Goal: Transaction & Acquisition: Book appointment/travel/reservation

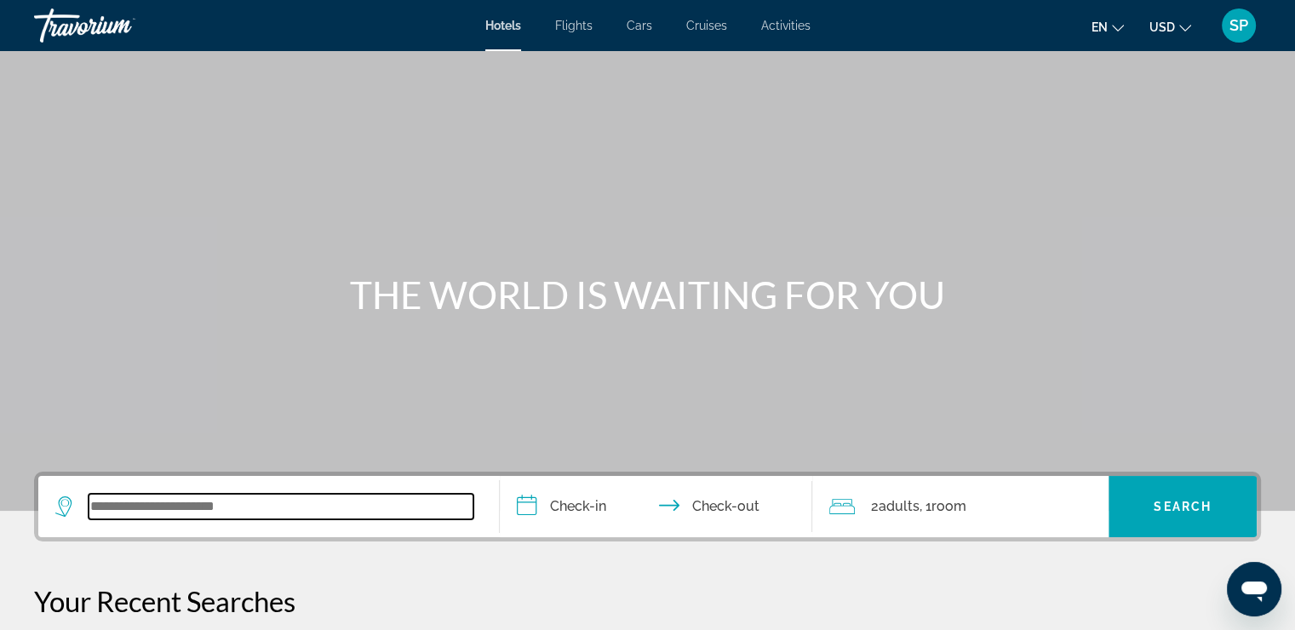
click at [164, 511] on input "Search widget" at bounding box center [281, 507] width 385 height 26
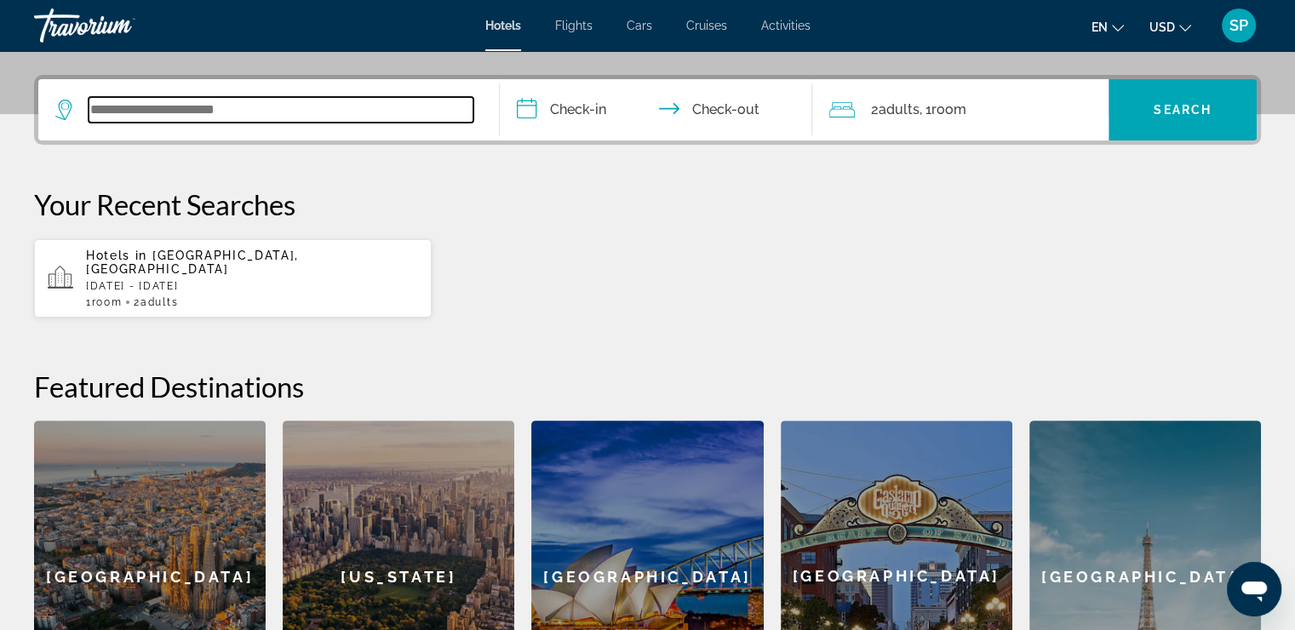
scroll to position [416, 0]
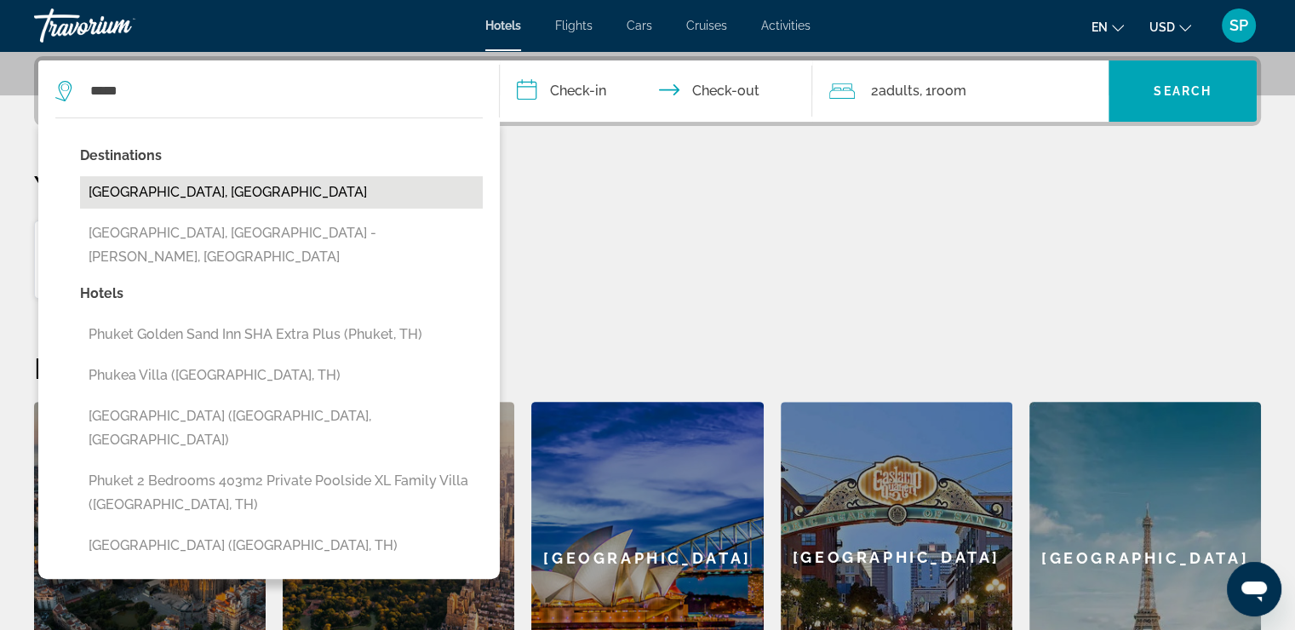
click at [309, 198] on button "[GEOGRAPHIC_DATA], [GEOGRAPHIC_DATA]" at bounding box center [281, 192] width 403 height 32
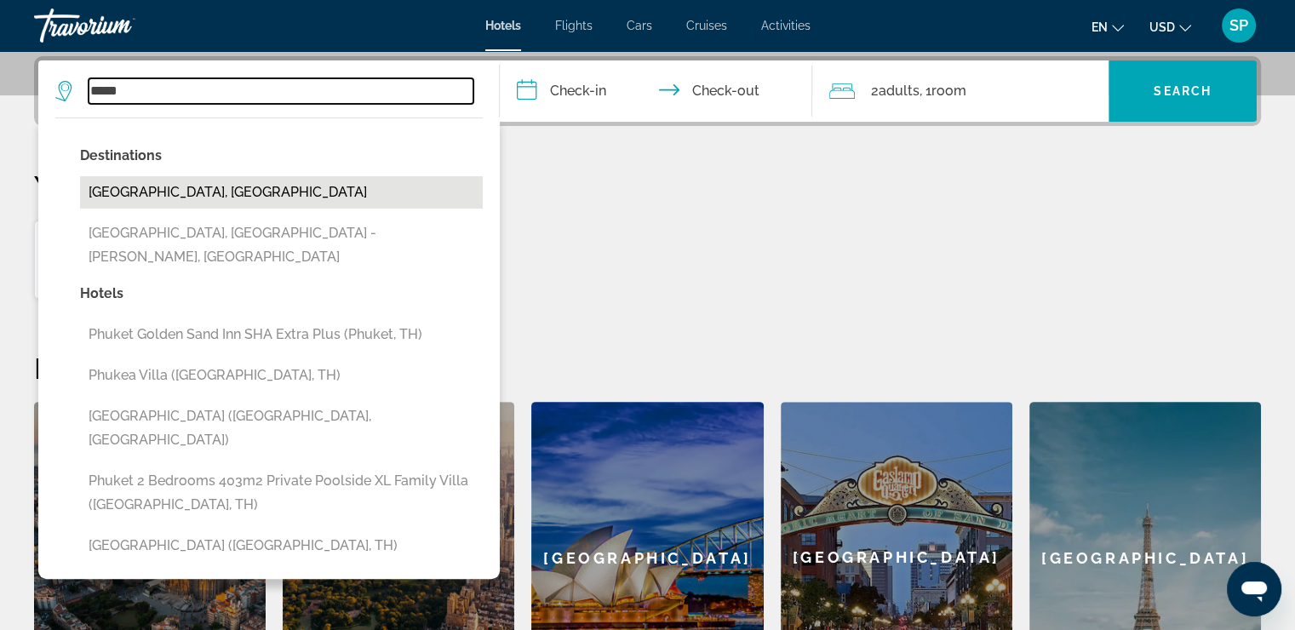
type input "**********"
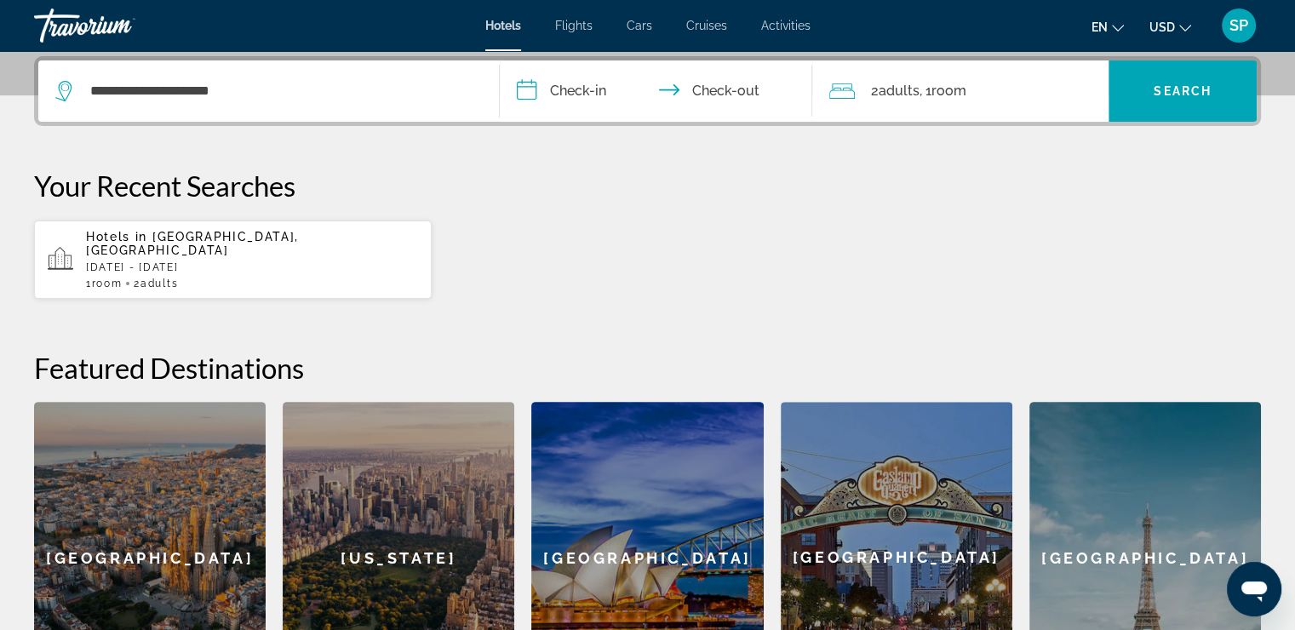
click at [528, 99] on input "**********" at bounding box center [660, 93] width 320 height 66
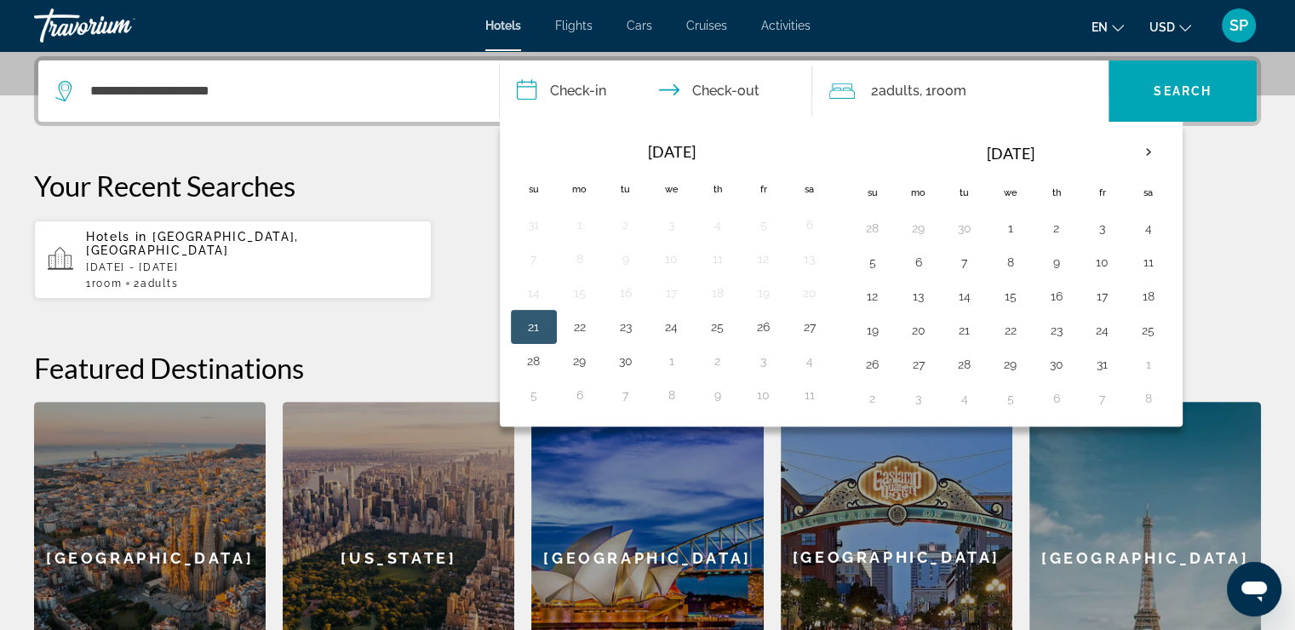
click at [544, 324] on button "21" at bounding box center [533, 327] width 27 height 24
click at [630, 336] on button "23" at bounding box center [625, 327] width 27 height 24
type input "**********"
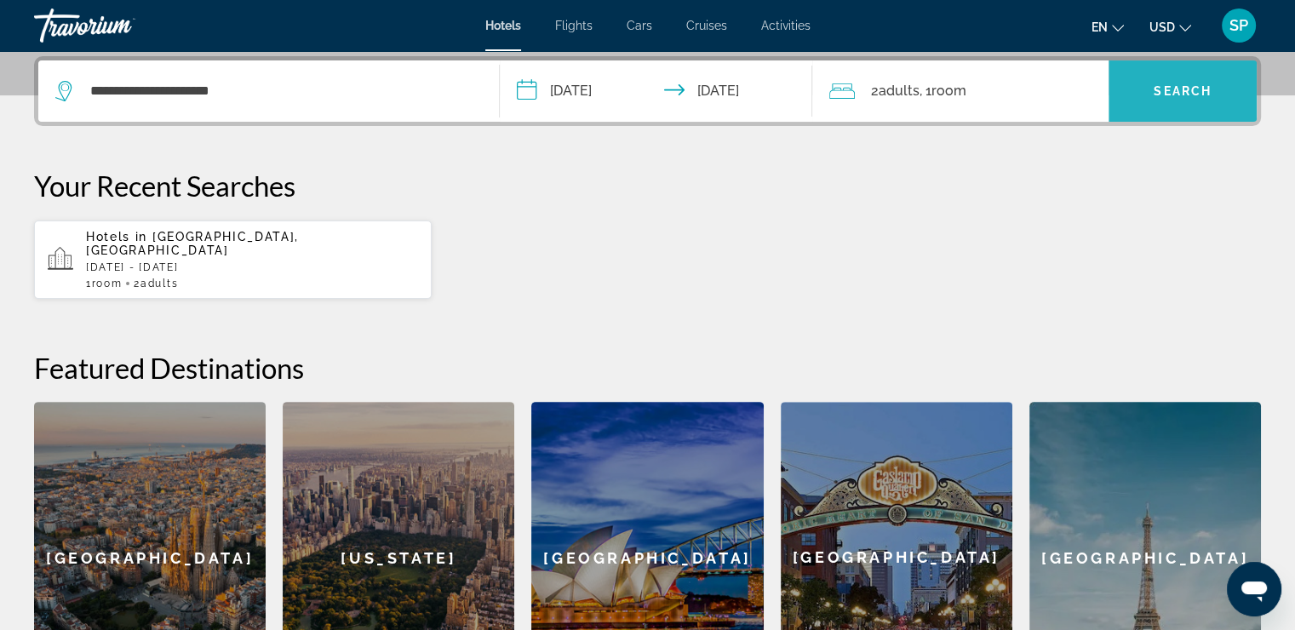
click at [1182, 88] on span "Search" at bounding box center [1183, 91] width 58 height 14
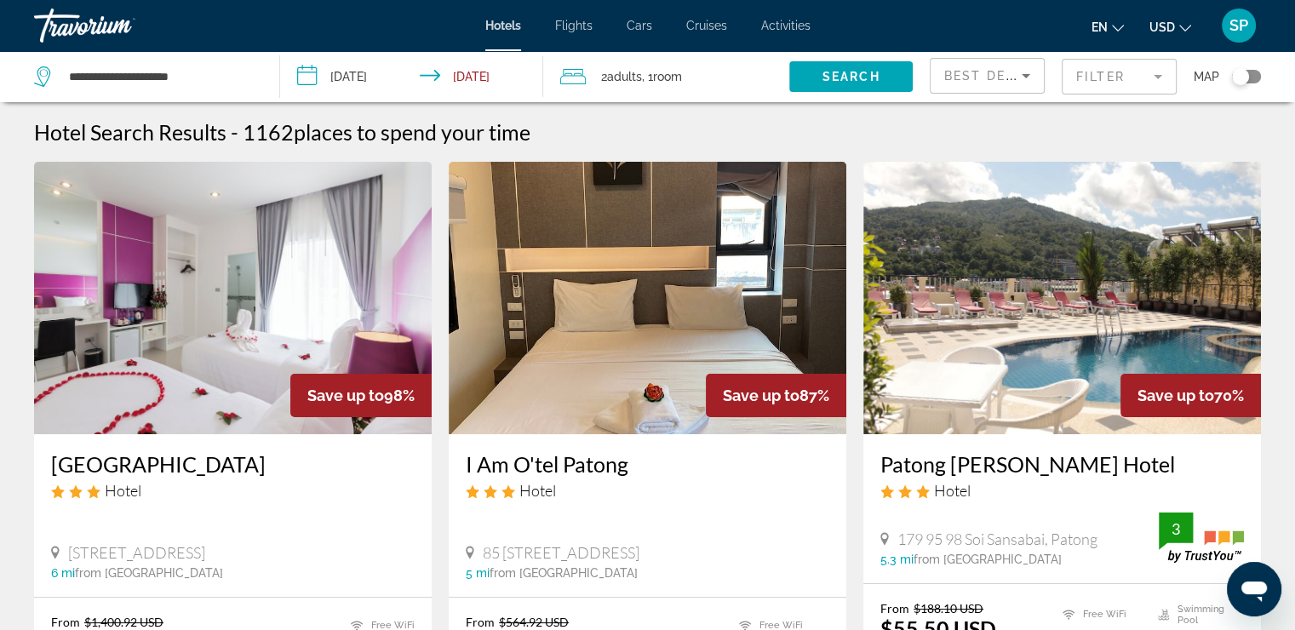
click at [1143, 75] on mat-form-field "Filter" at bounding box center [1119, 77] width 115 height 36
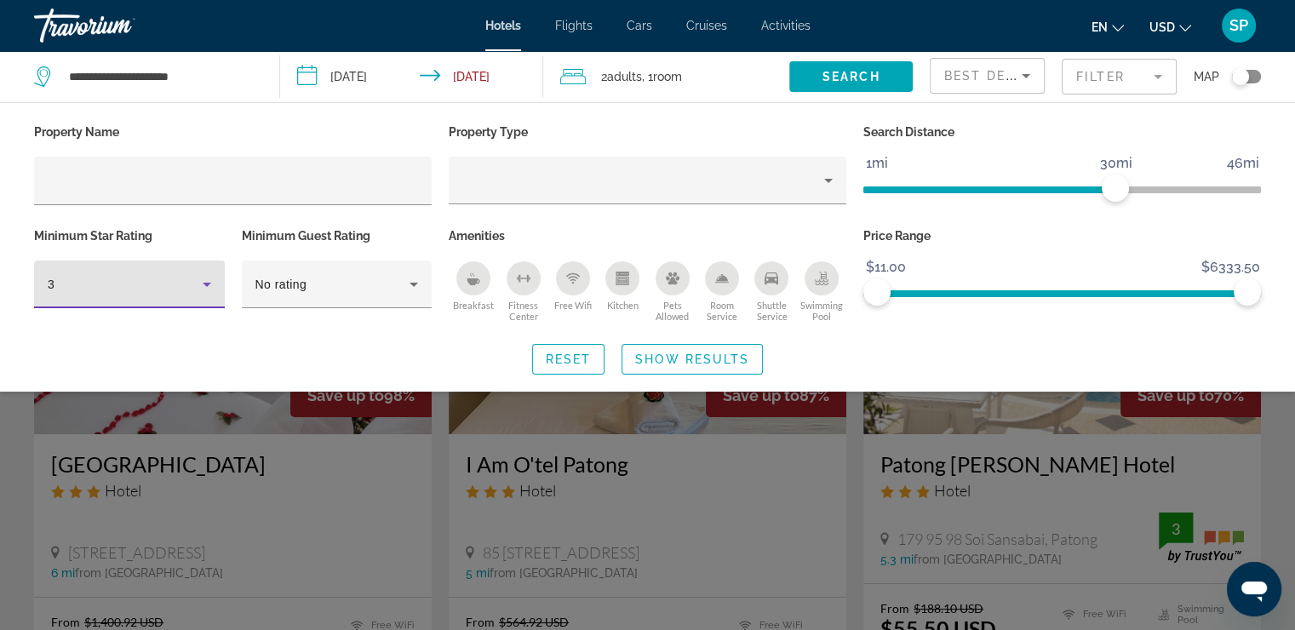
click at [200, 290] on icon "Hotel Filters" at bounding box center [207, 284] width 20 height 20
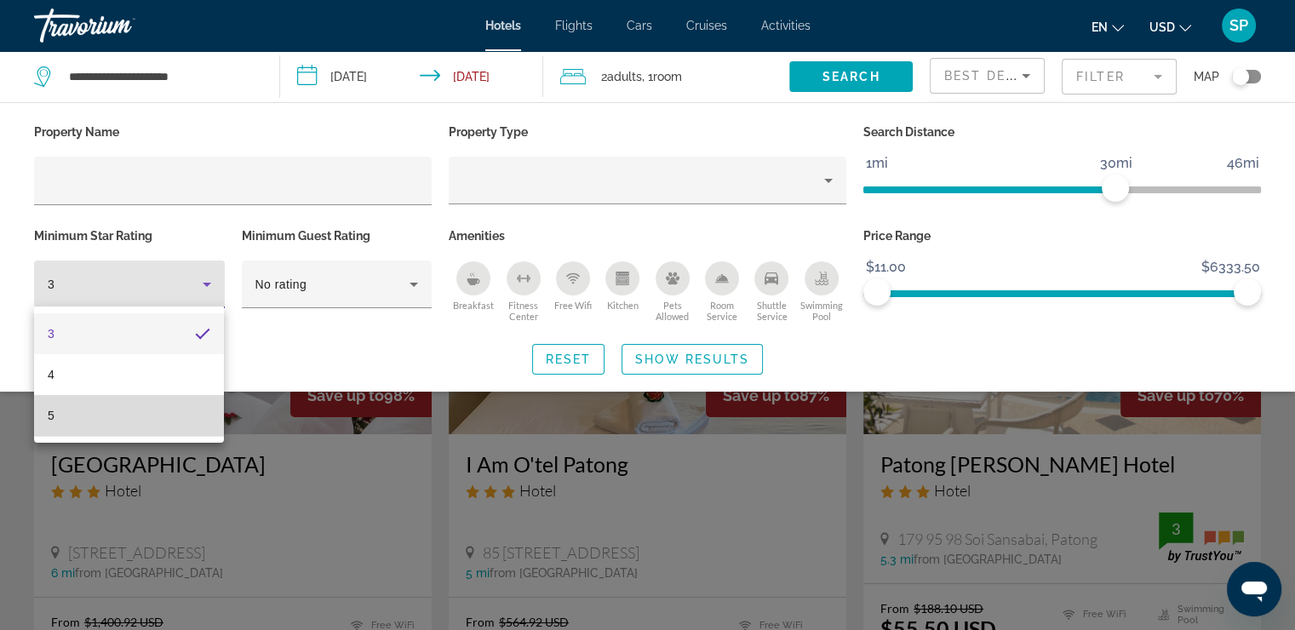
click at [167, 410] on mat-option "5" at bounding box center [129, 415] width 190 height 41
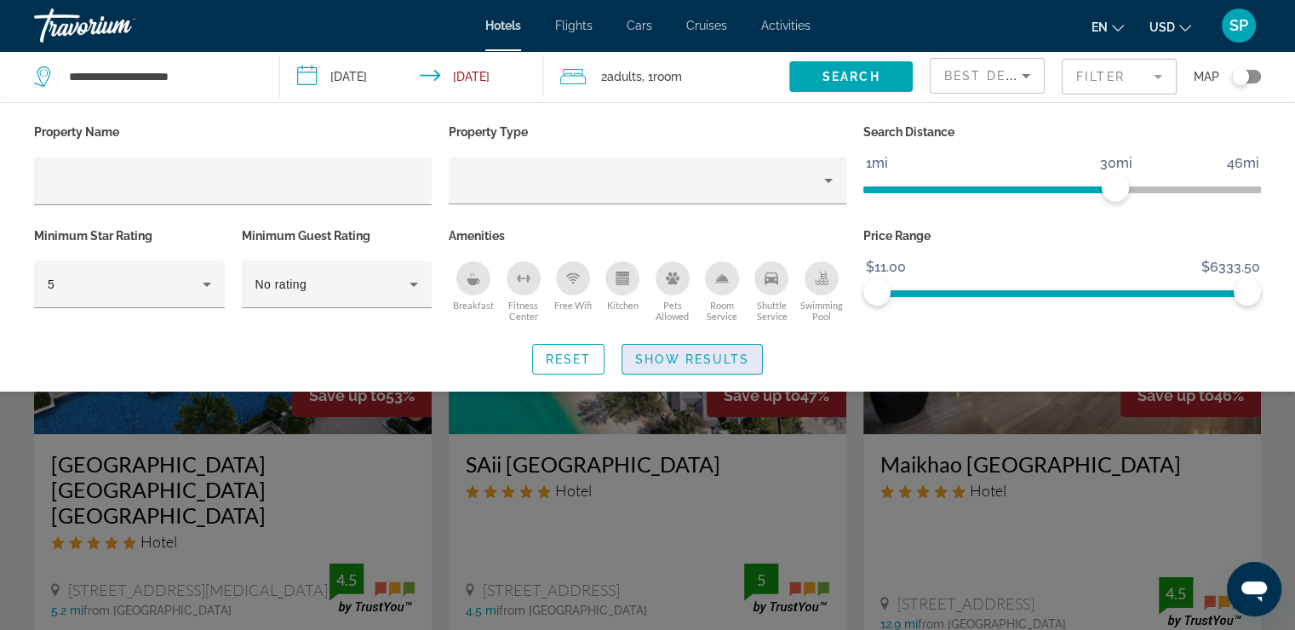
click at [692, 365] on span "Search widget" at bounding box center [693, 359] width 140 height 41
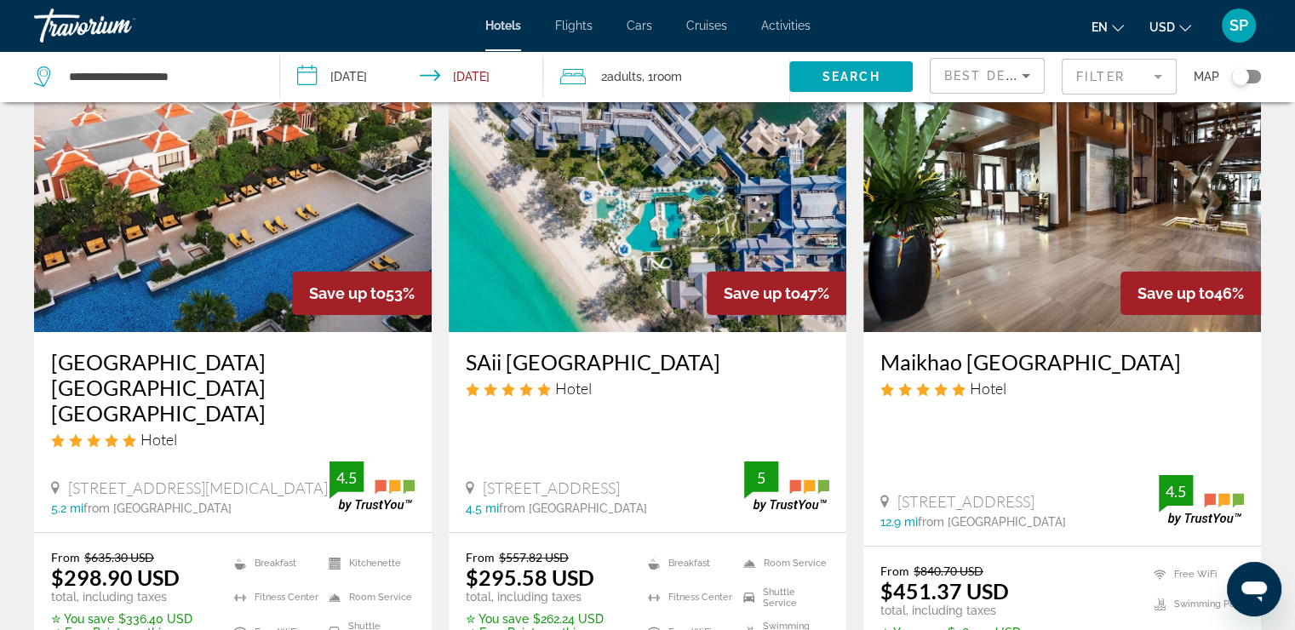
scroll to position [136, 0]
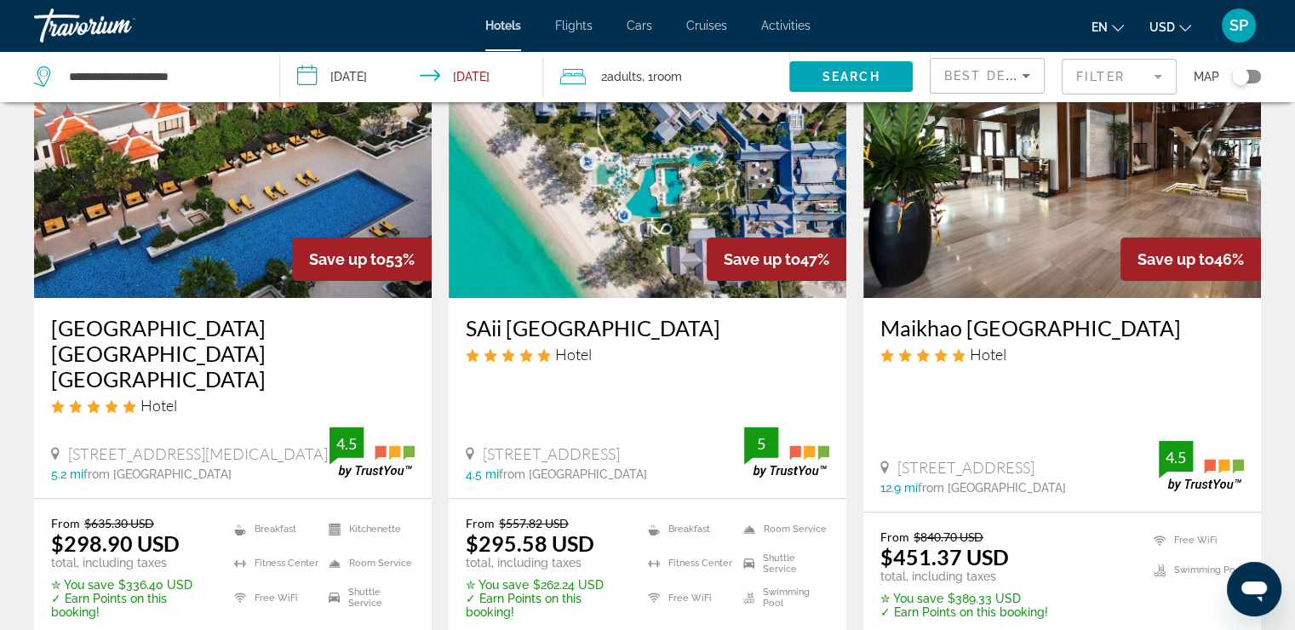
click at [1119, 80] on mat-form-field "Filter" at bounding box center [1119, 77] width 115 height 36
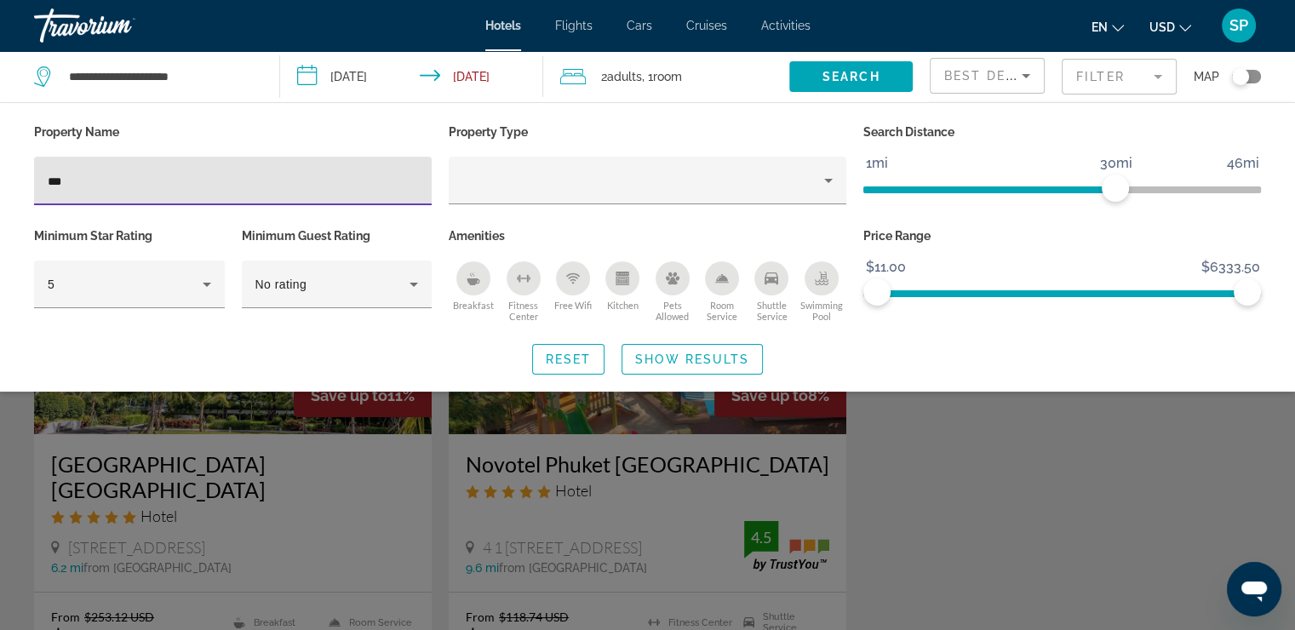
type input "***"
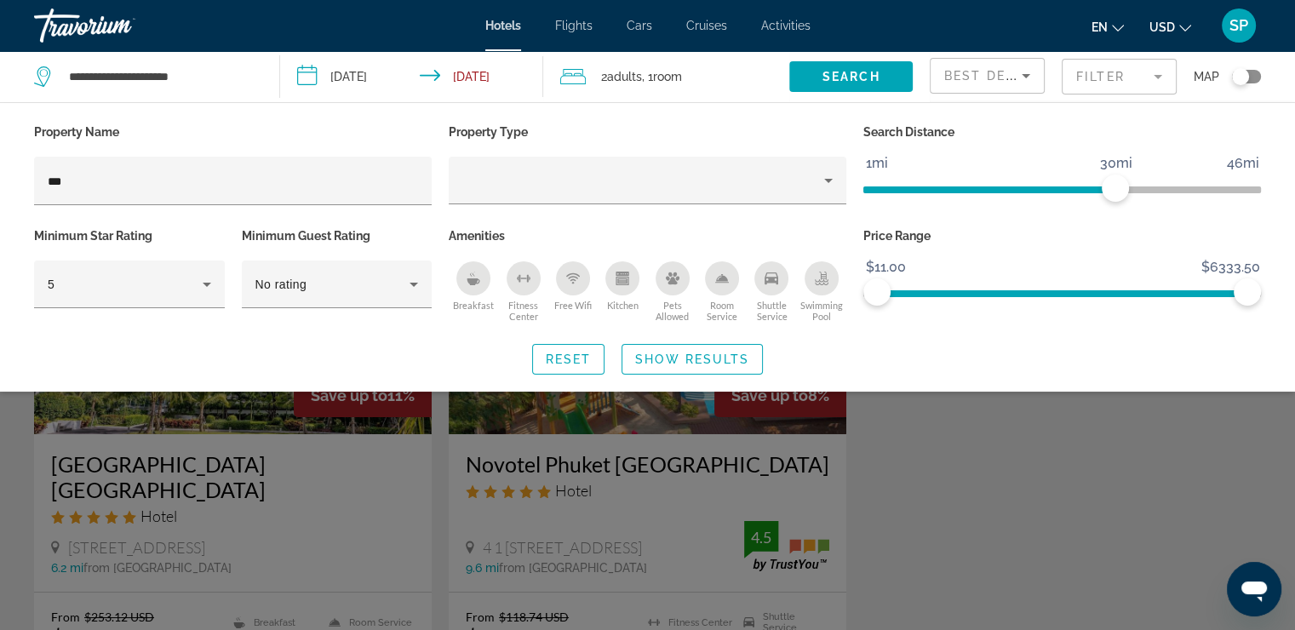
click at [1011, 485] on div "Search widget" at bounding box center [647, 442] width 1295 height 375
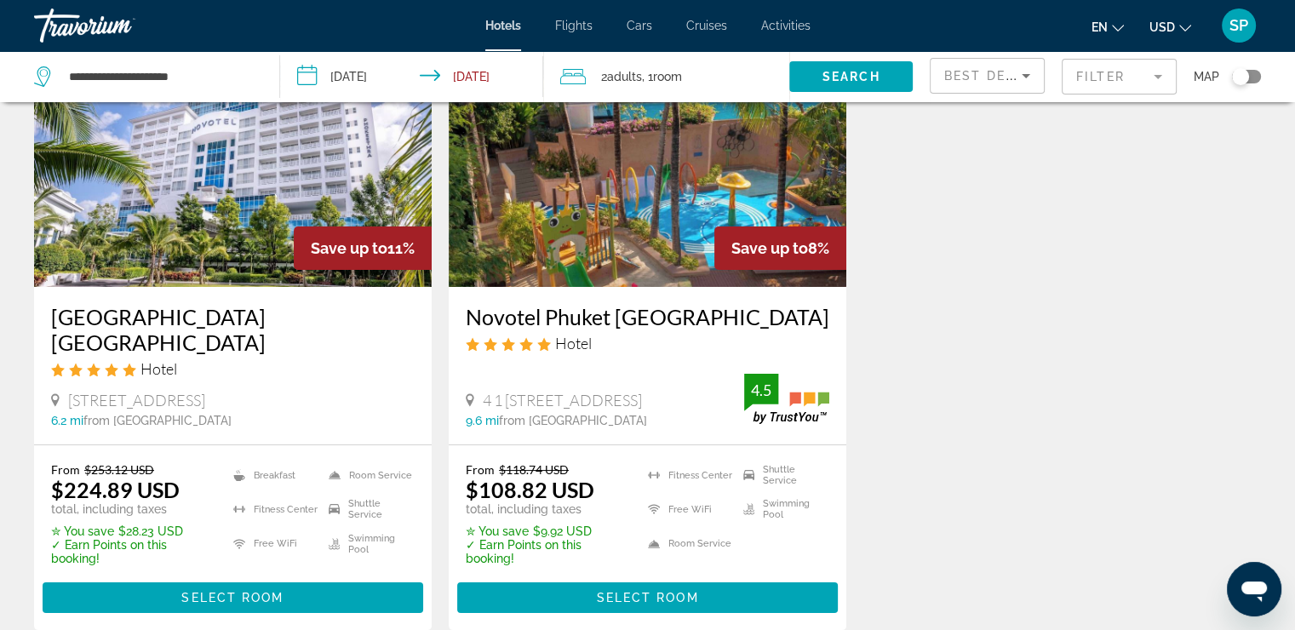
scroll to position [181, 0]
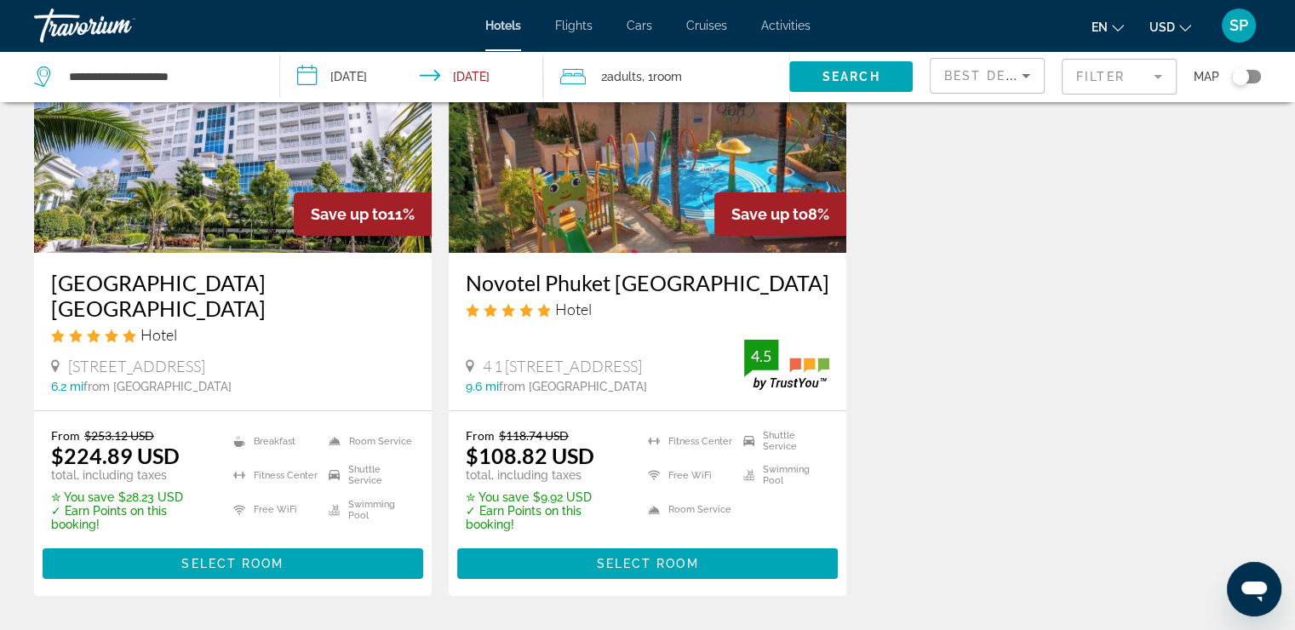
click at [1131, 67] on mat-form-field "Filter" at bounding box center [1119, 77] width 115 height 36
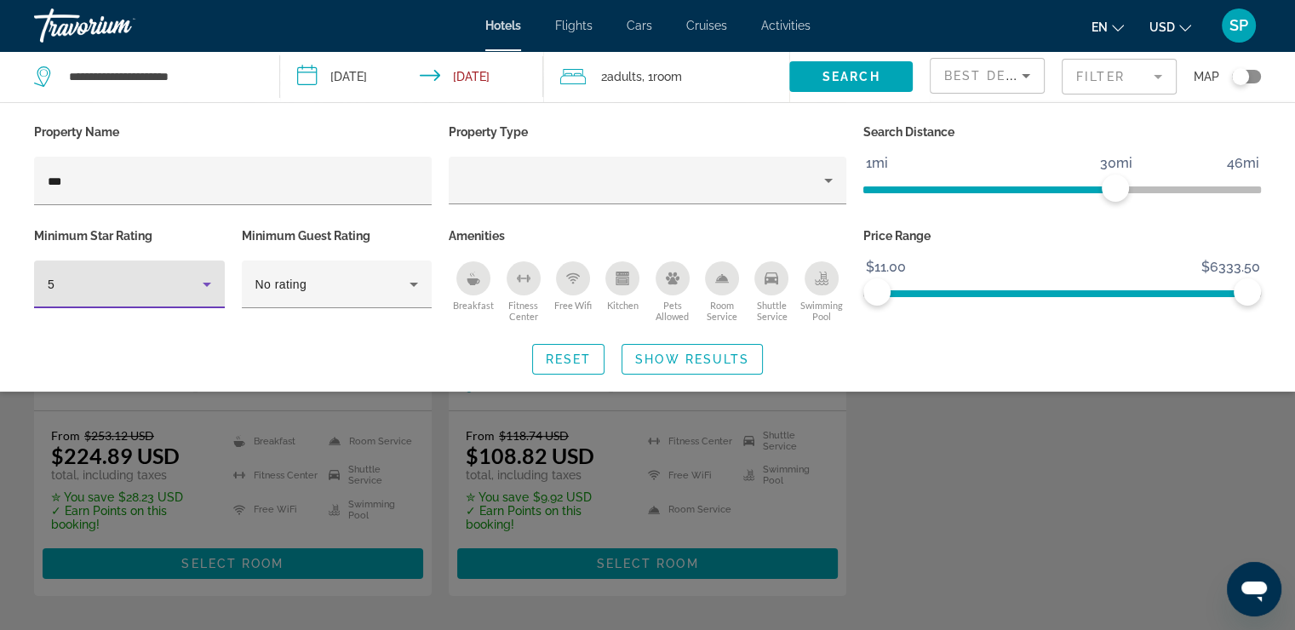
click at [205, 279] on icon "Hotel Filters" at bounding box center [207, 284] width 20 height 20
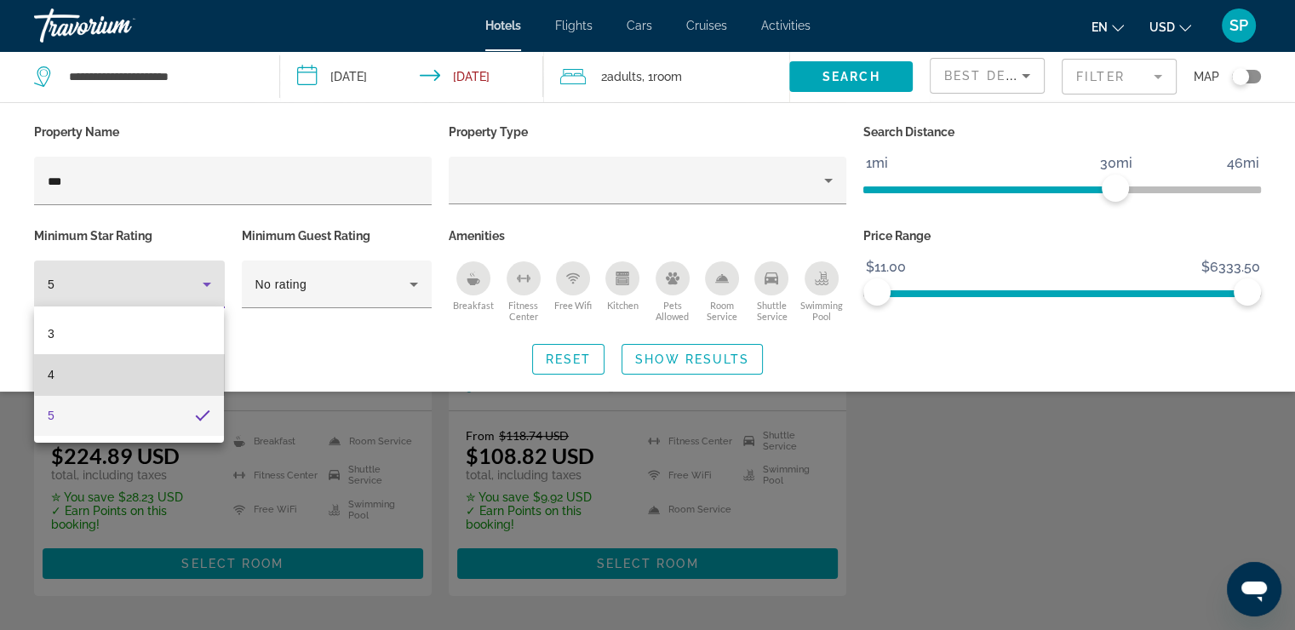
click at [166, 372] on mat-option "4" at bounding box center [129, 374] width 190 height 41
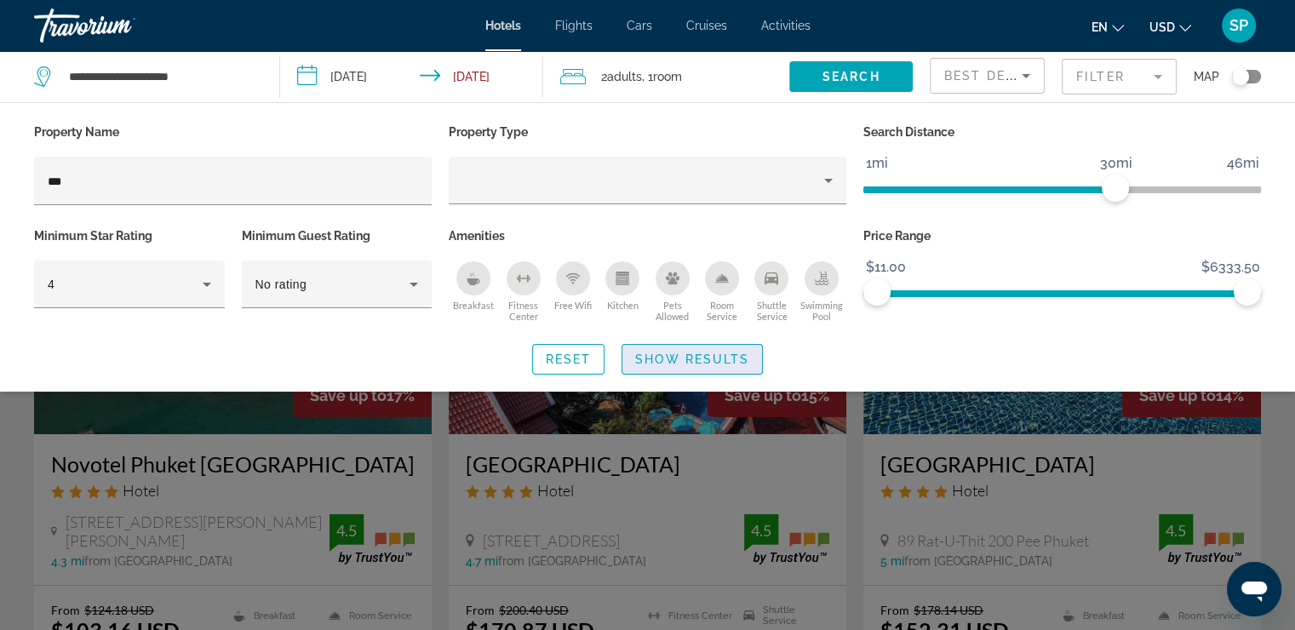
click at [652, 349] on span "Search widget" at bounding box center [693, 359] width 140 height 41
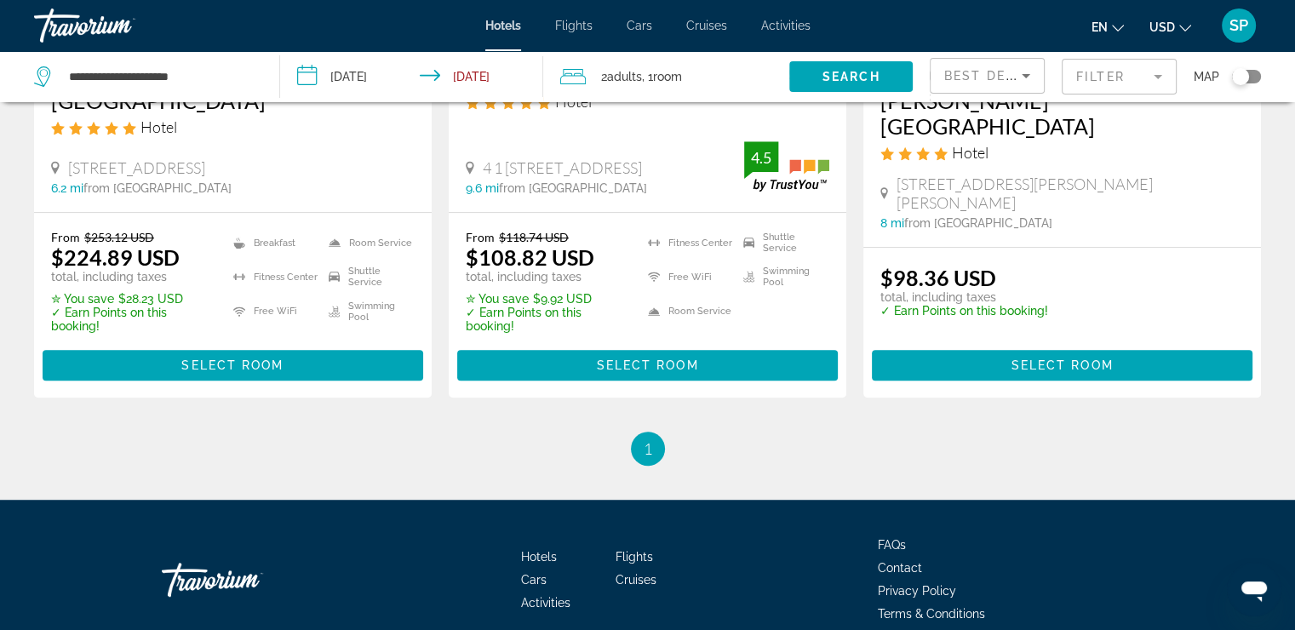
scroll to position [1056, 0]
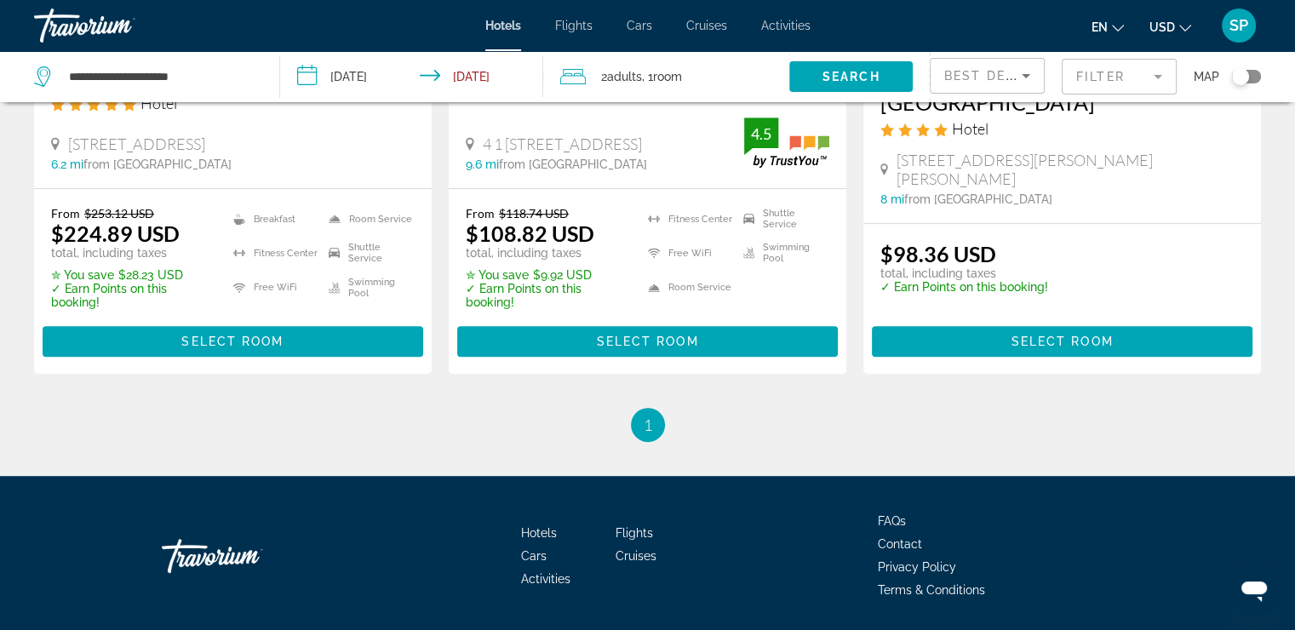
click at [1257, 77] on div "Toggle map" at bounding box center [1246, 77] width 29 height 14
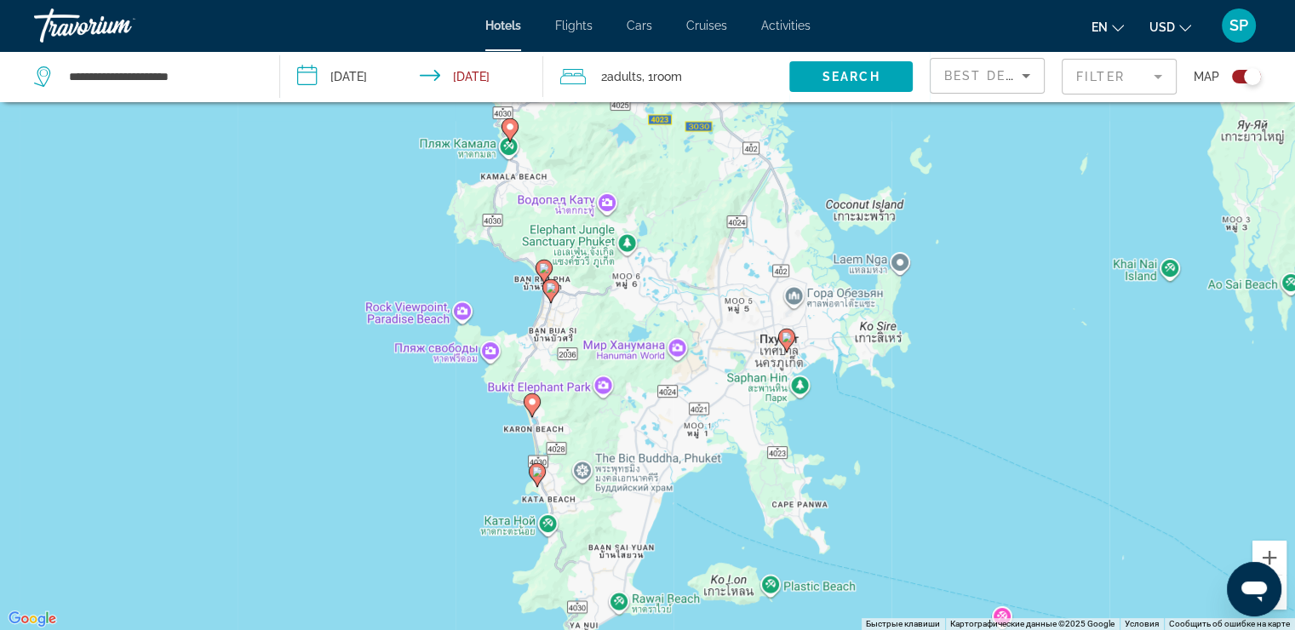
click at [1152, 75] on mat-form-field "Filter" at bounding box center [1119, 77] width 115 height 36
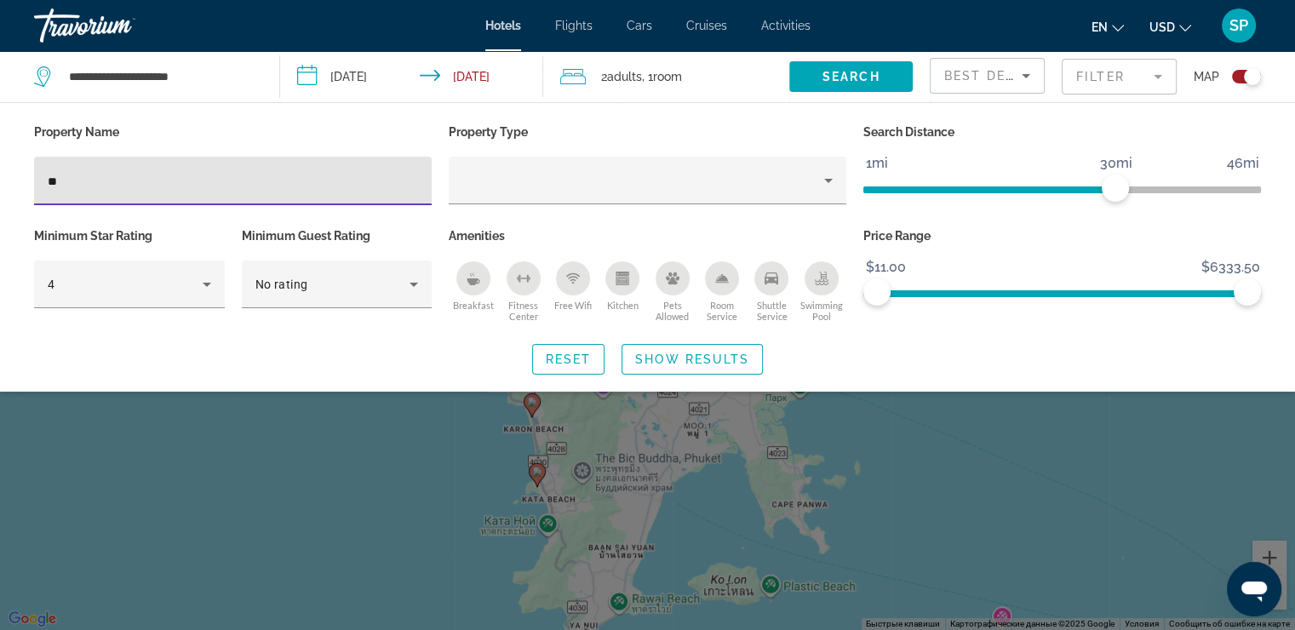
type input "*"
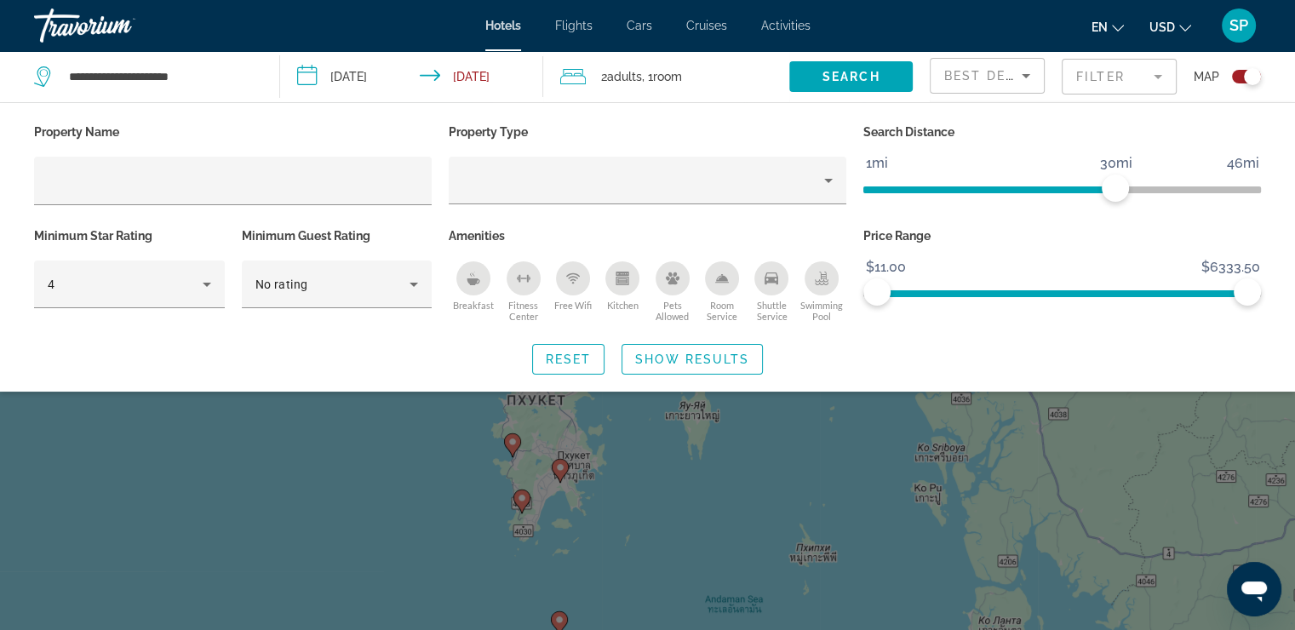
click at [460, 436] on div "Search widget" at bounding box center [647, 442] width 1295 height 375
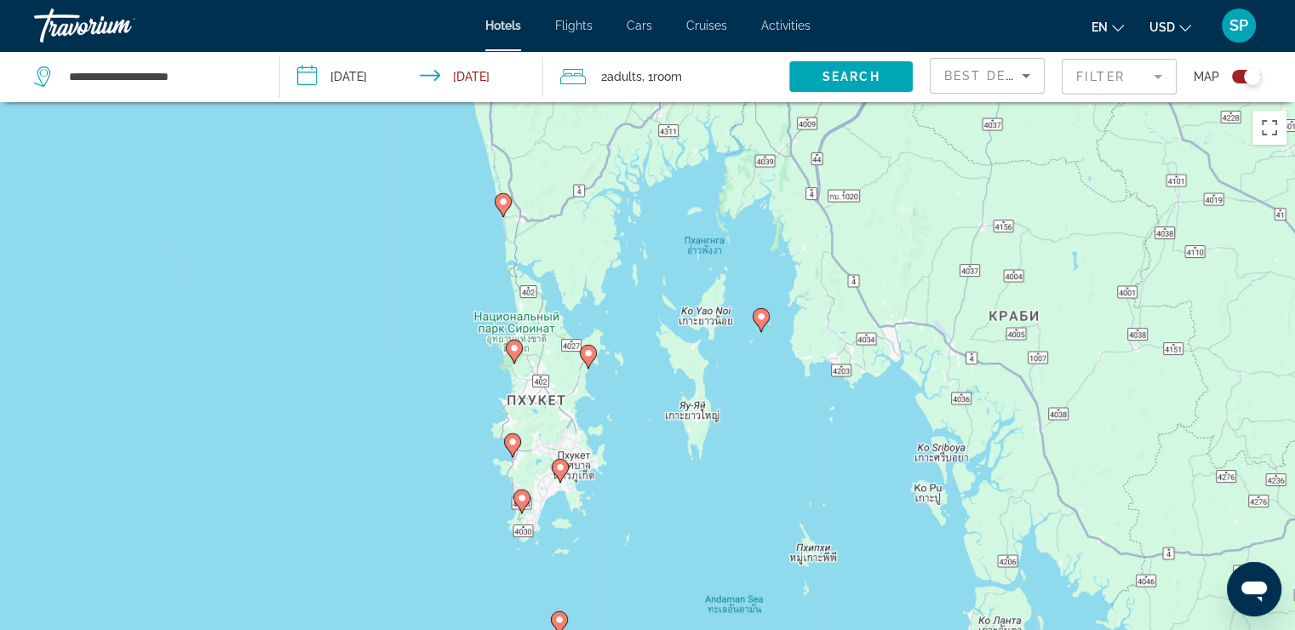
click at [1142, 75] on mat-form-field "Filter" at bounding box center [1119, 77] width 115 height 36
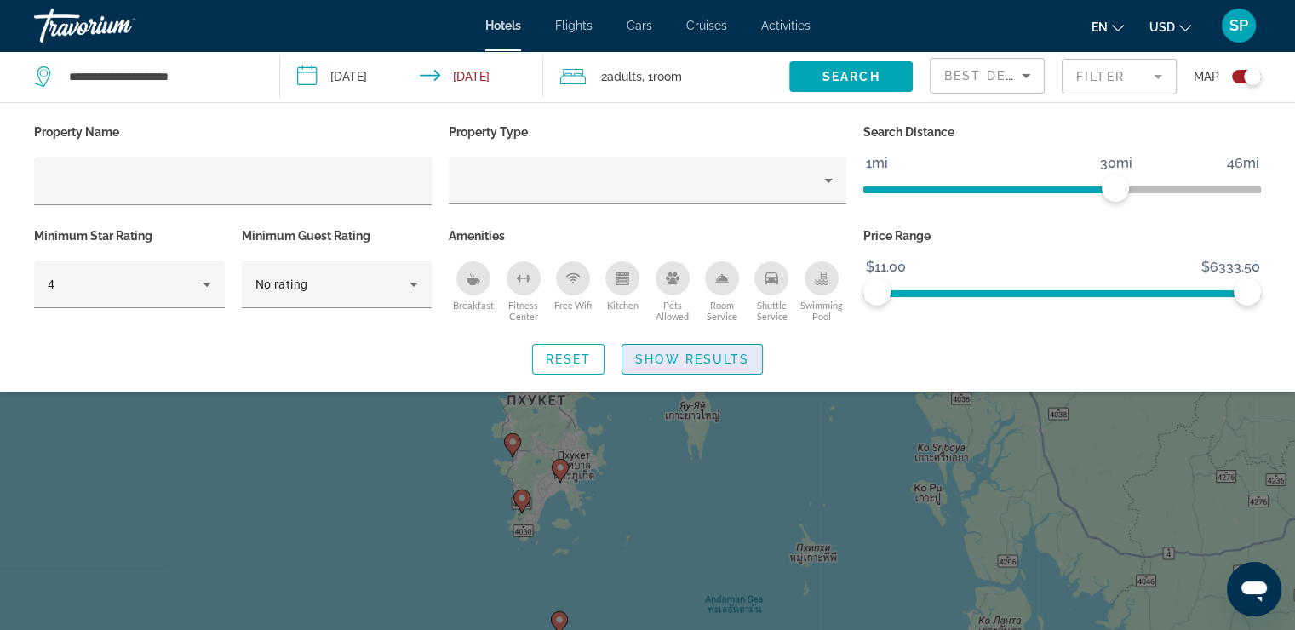
click at [734, 360] on span "Show Results" at bounding box center [692, 360] width 114 height 14
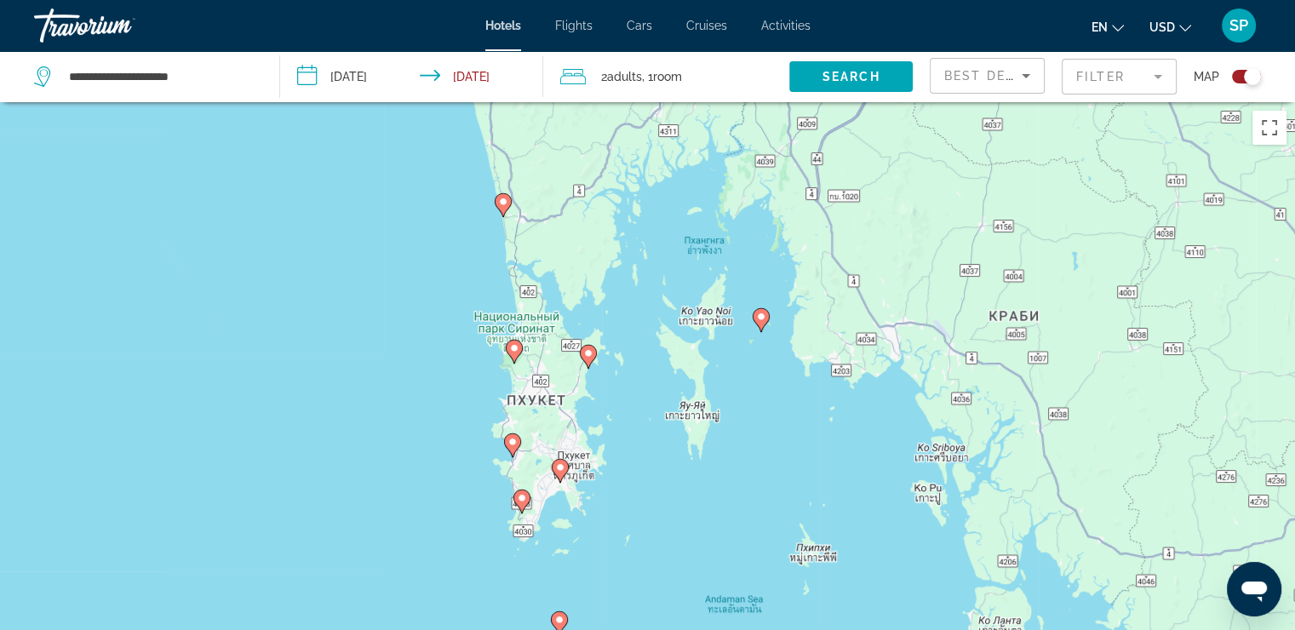
click at [1243, 77] on div "Toggle map" at bounding box center [1246, 77] width 29 height 14
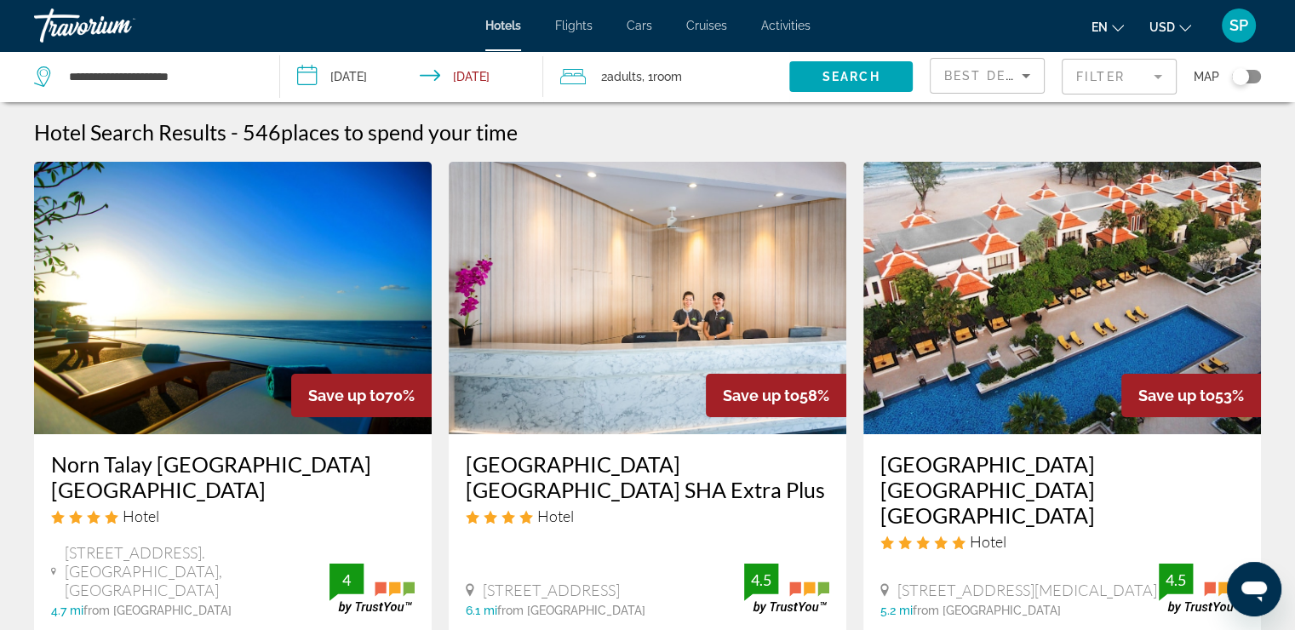
click at [1256, 76] on div "Toggle map" at bounding box center [1246, 77] width 29 height 14
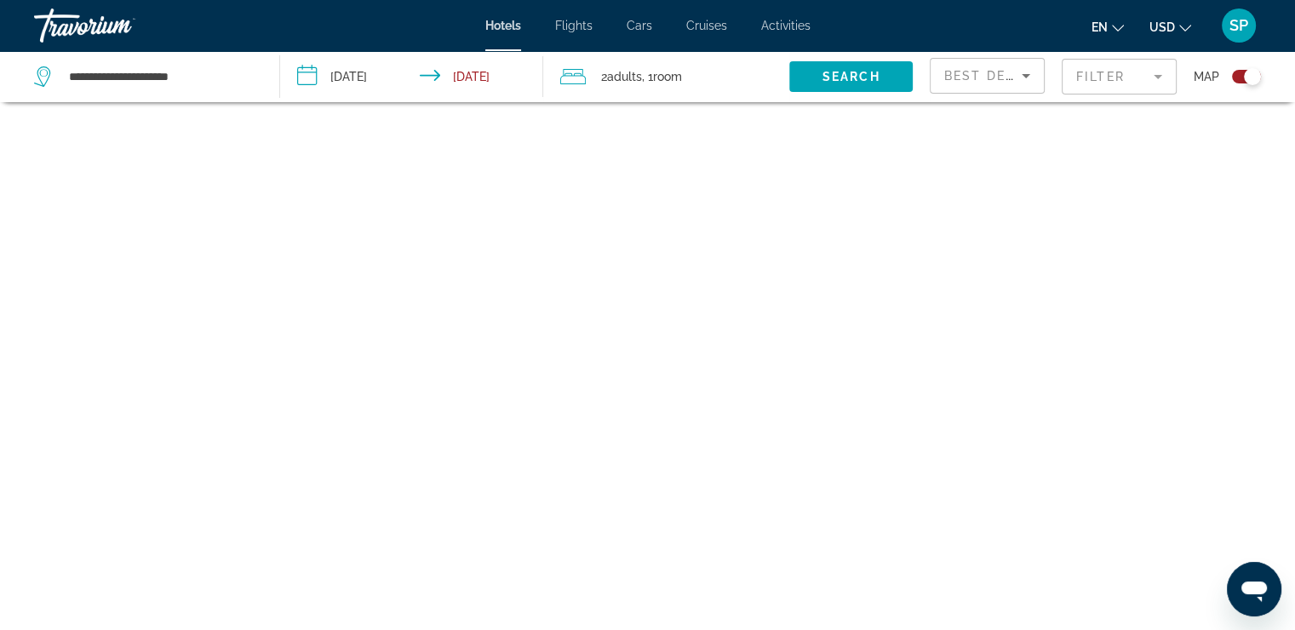
scroll to position [102, 0]
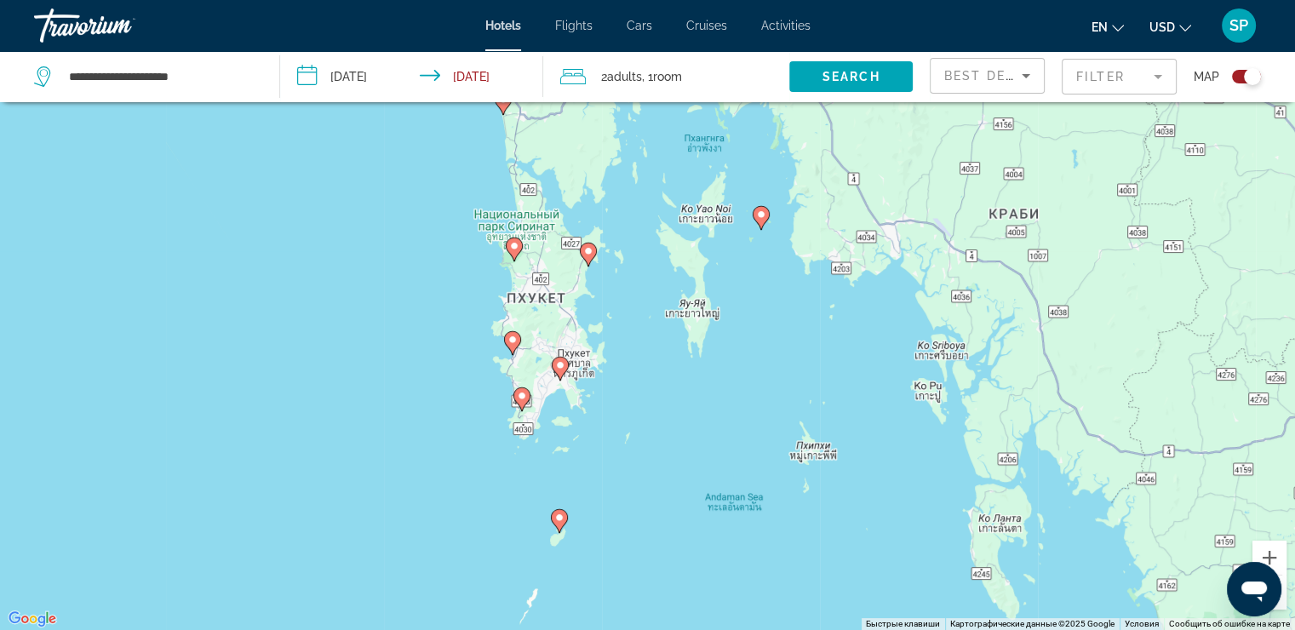
click at [1235, 76] on div "Toggle map" at bounding box center [1246, 77] width 29 height 14
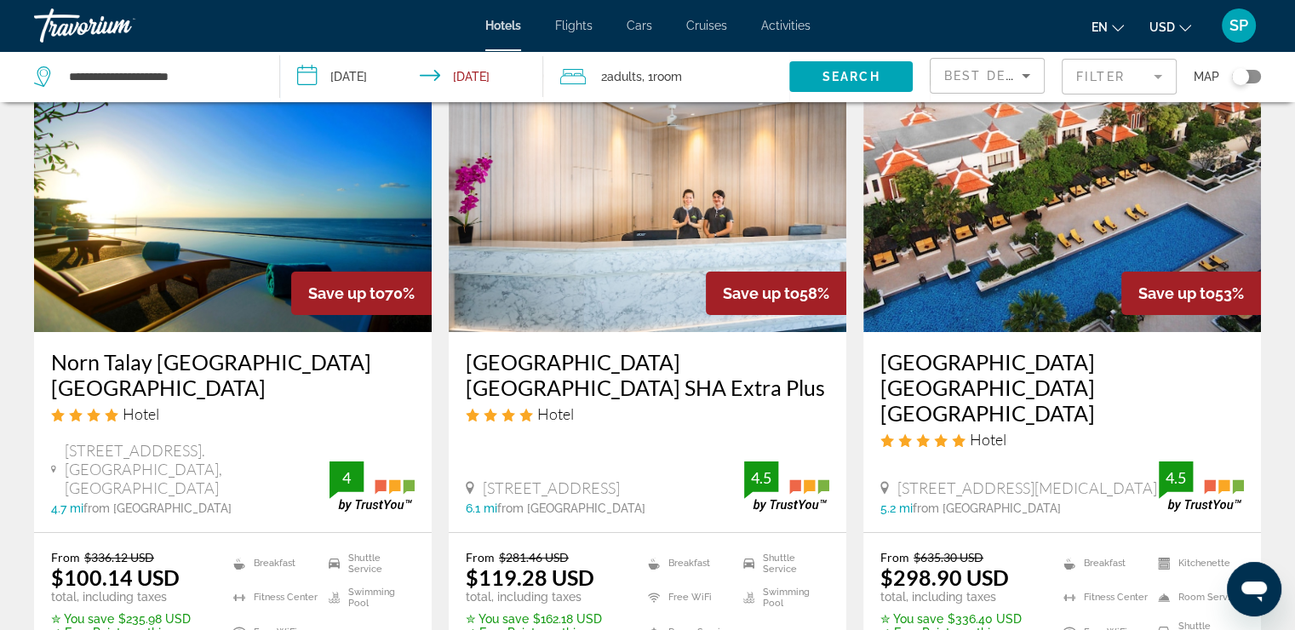
scroll to position [119, 0]
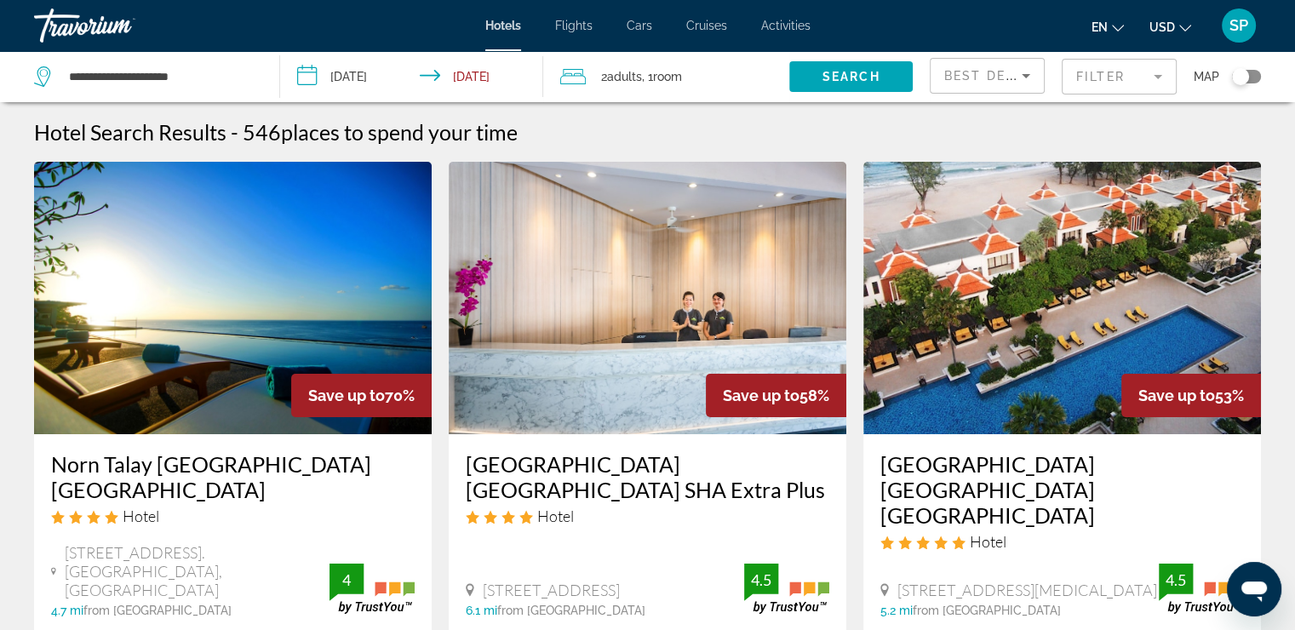
click at [1137, 79] on mat-form-field "Filter" at bounding box center [1119, 77] width 115 height 36
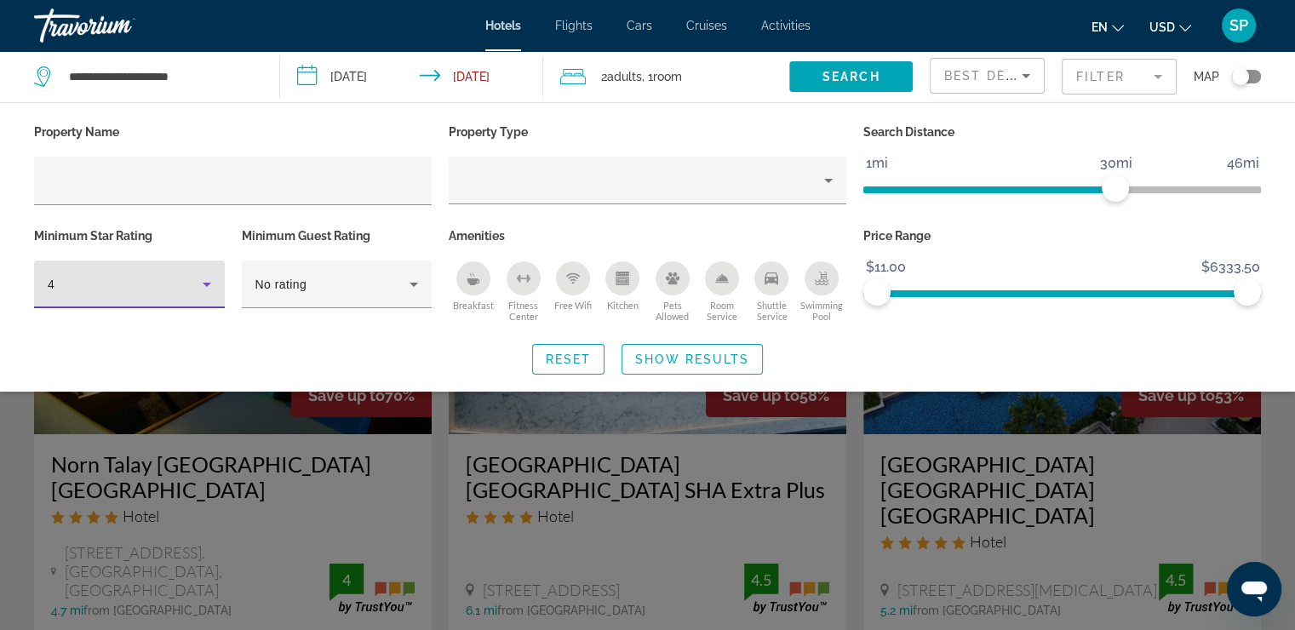
click at [207, 285] on icon "Hotel Filters" at bounding box center [207, 284] width 20 height 20
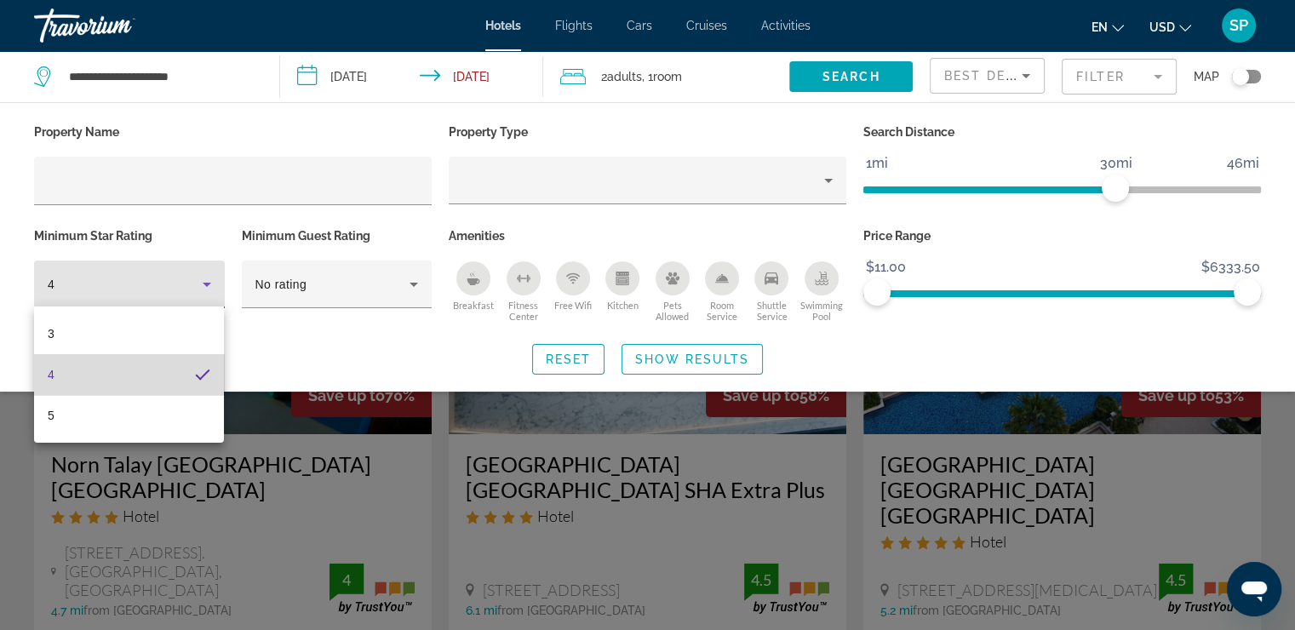
click at [181, 376] on mat-option "4" at bounding box center [129, 374] width 190 height 41
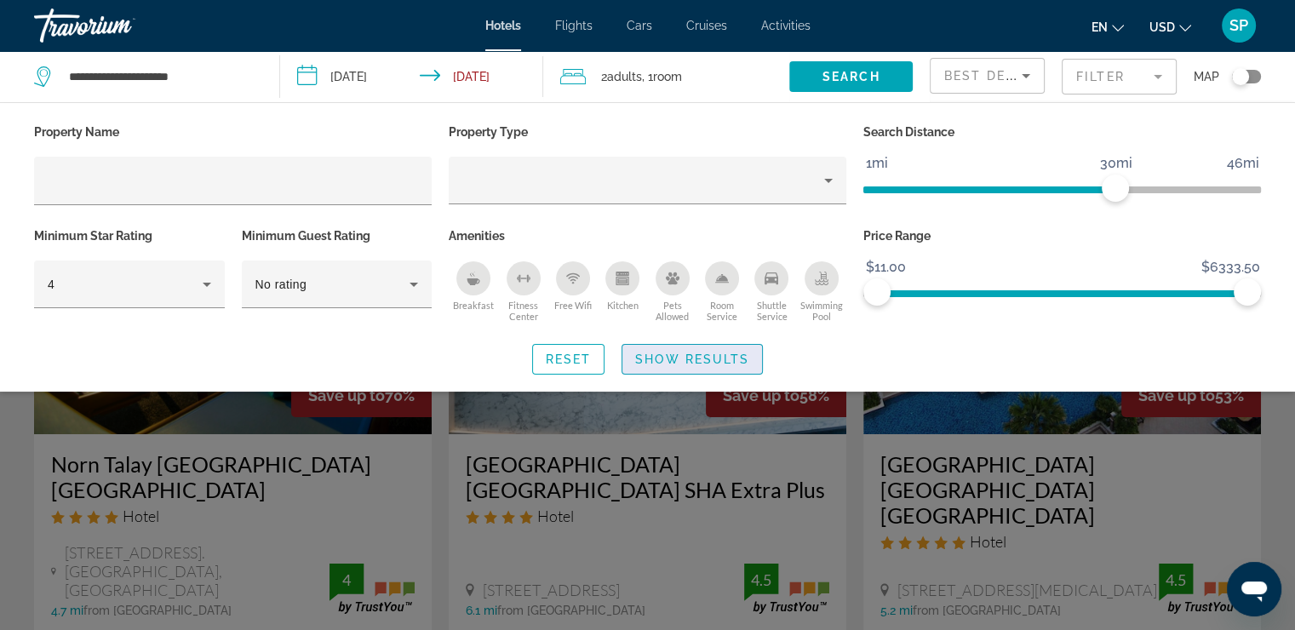
click at [688, 358] on span "Show Results" at bounding box center [692, 360] width 114 height 14
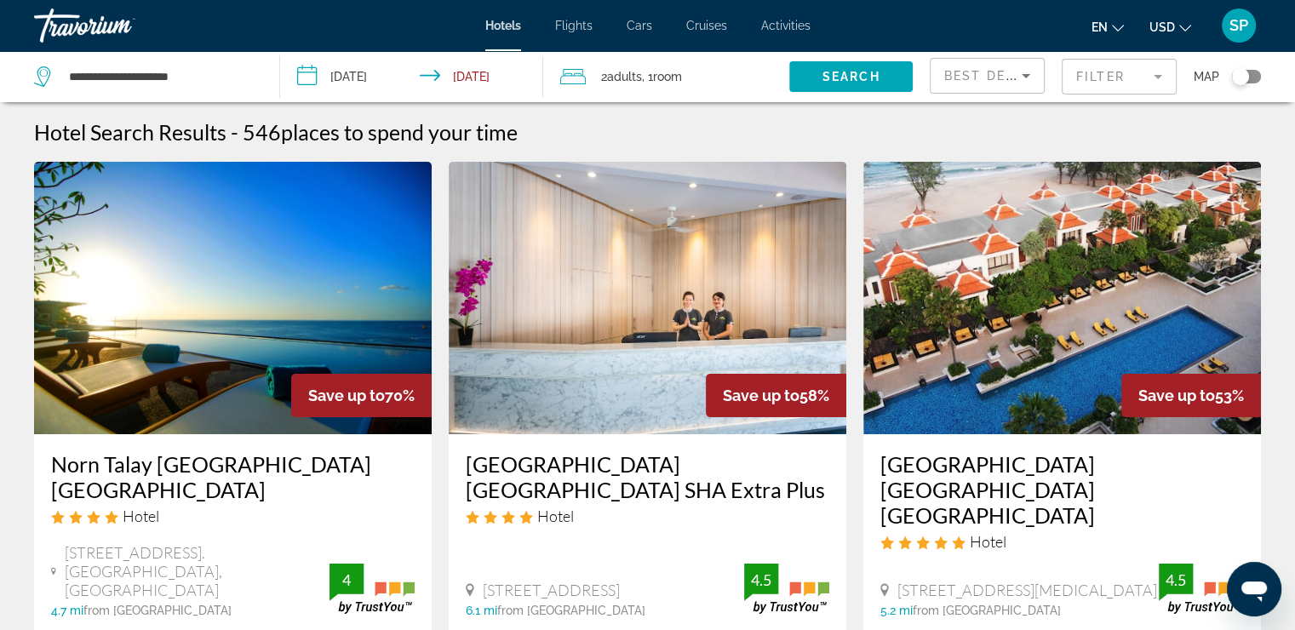
click at [1258, 73] on div "Toggle map" at bounding box center [1246, 77] width 29 height 14
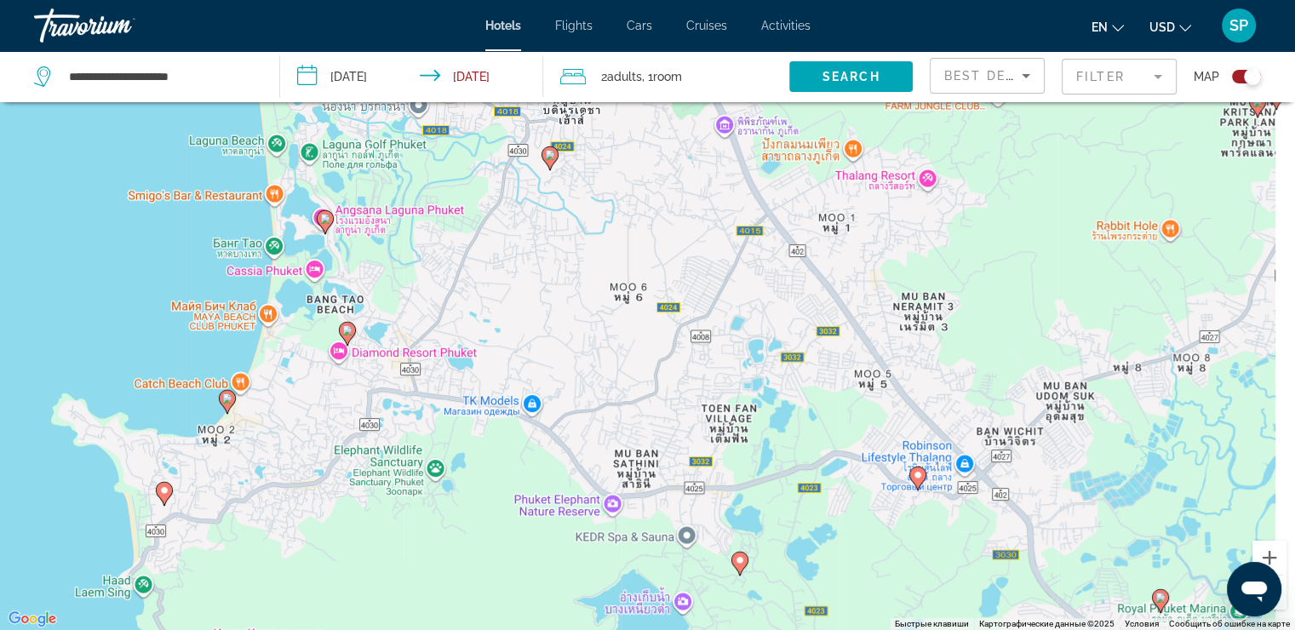
drag, startPoint x: 391, startPoint y: 419, endPoint x: 290, endPoint y: 670, distance: 270.9
click at [290, 528] on html "**********" at bounding box center [647, 213] width 1295 height 630
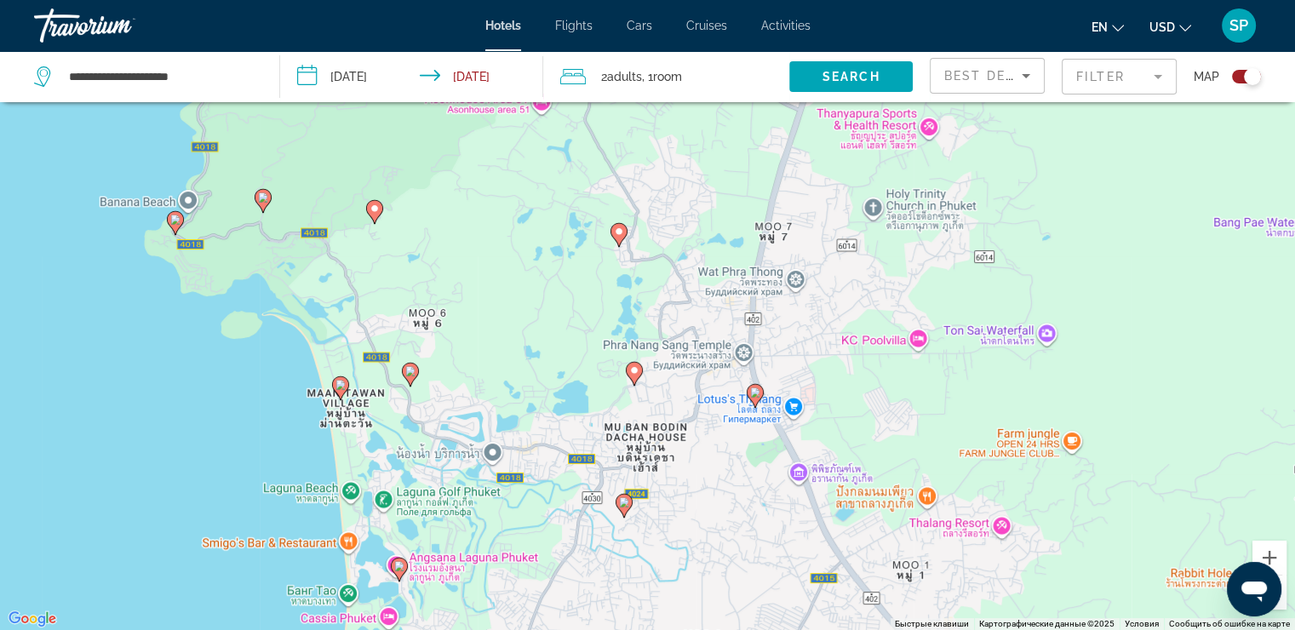
drag, startPoint x: 388, startPoint y: 276, endPoint x: 462, endPoint y: 627, distance: 358.6
click at [462, 627] on div "Чтобы активировать перетаскивание с помощью клавиатуры, нажмите Alt + Ввод. Пос…" at bounding box center [647, 315] width 1295 height 630
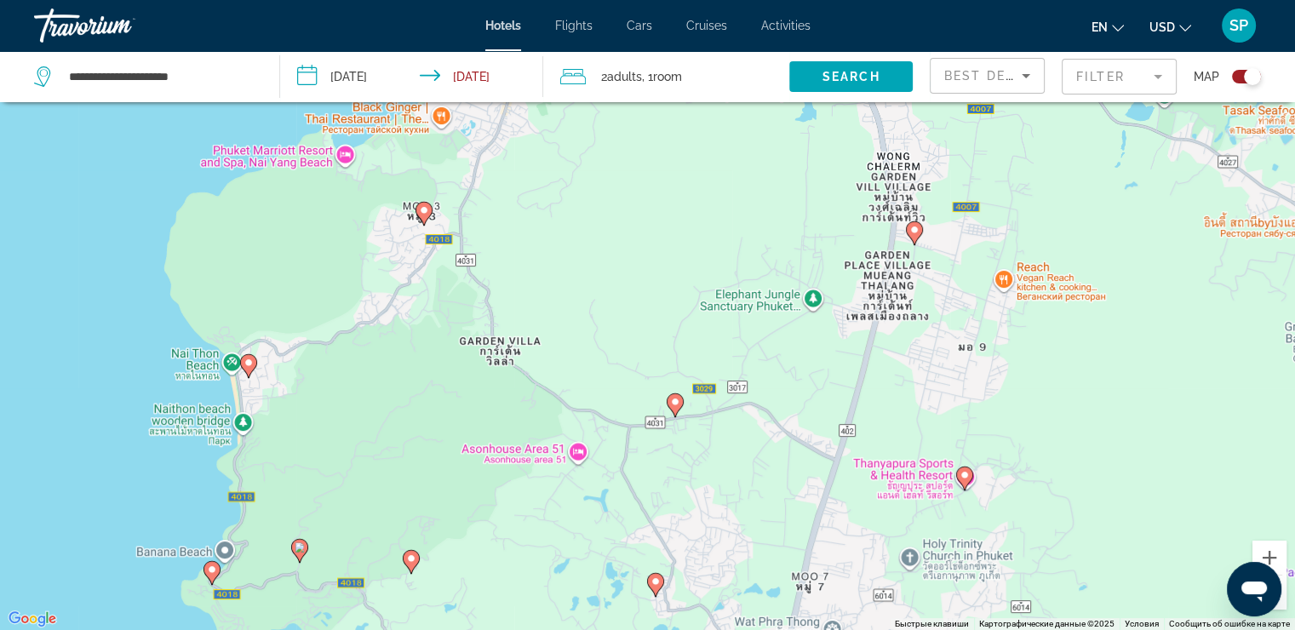
drag, startPoint x: 393, startPoint y: 318, endPoint x: 432, endPoint y: 670, distance: 354.7
click at [432, 528] on html "**********" at bounding box center [647, 213] width 1295 height 630
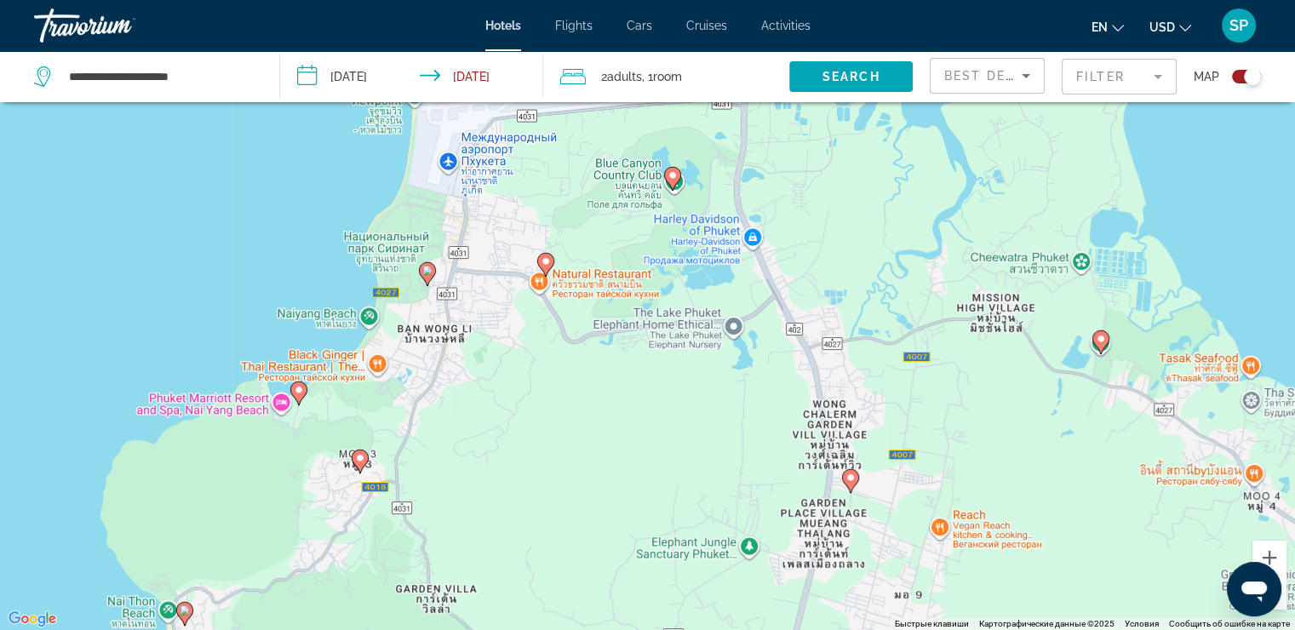
drag, startPoint x: 447, startPoint y: 420, endPoint x: 377, endPoint y: 670, distance: 259.9
click at [377, 528] on html "**********" at bounding box center [647, 213] width 1295 height 630
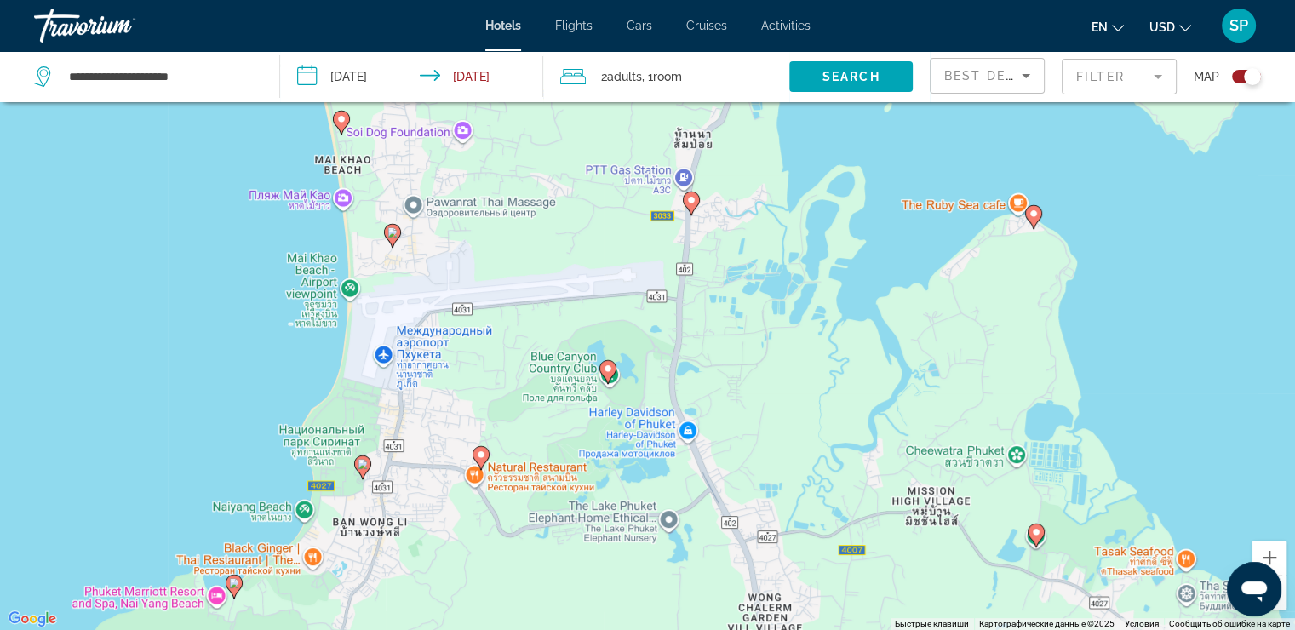
drag, startPoint x: 468, startPoint y: 382, endPoint x: 415, endPoint y: 579, distance: 203.9
click at [415, 579] on div "Чтобы активировать перетаскивание с помощью клавиатуры, нажмите Alt + Ввод. Пос…" at bounding box center [647, 315] width 1295 height 630
click at [368, 462] on image "Main content" at bounding box center [364, 464] width 10 height 10
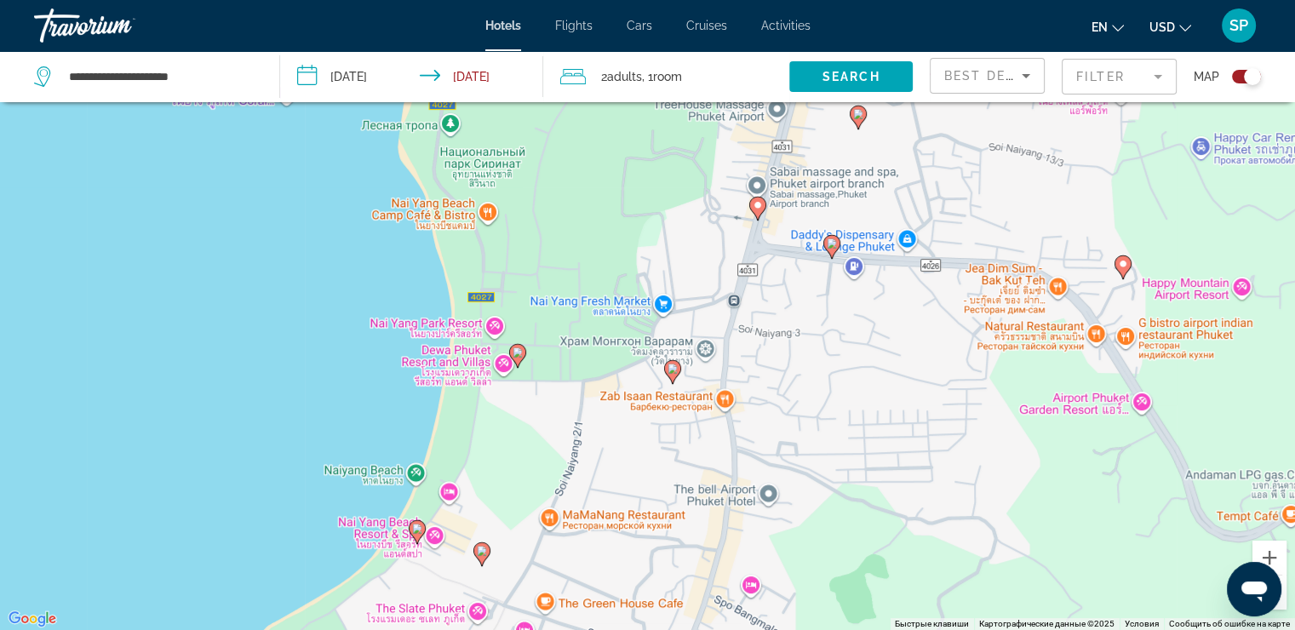
click at [522, 353] on icon "Main content" at bounding box center [516, 356] width 15 height 22
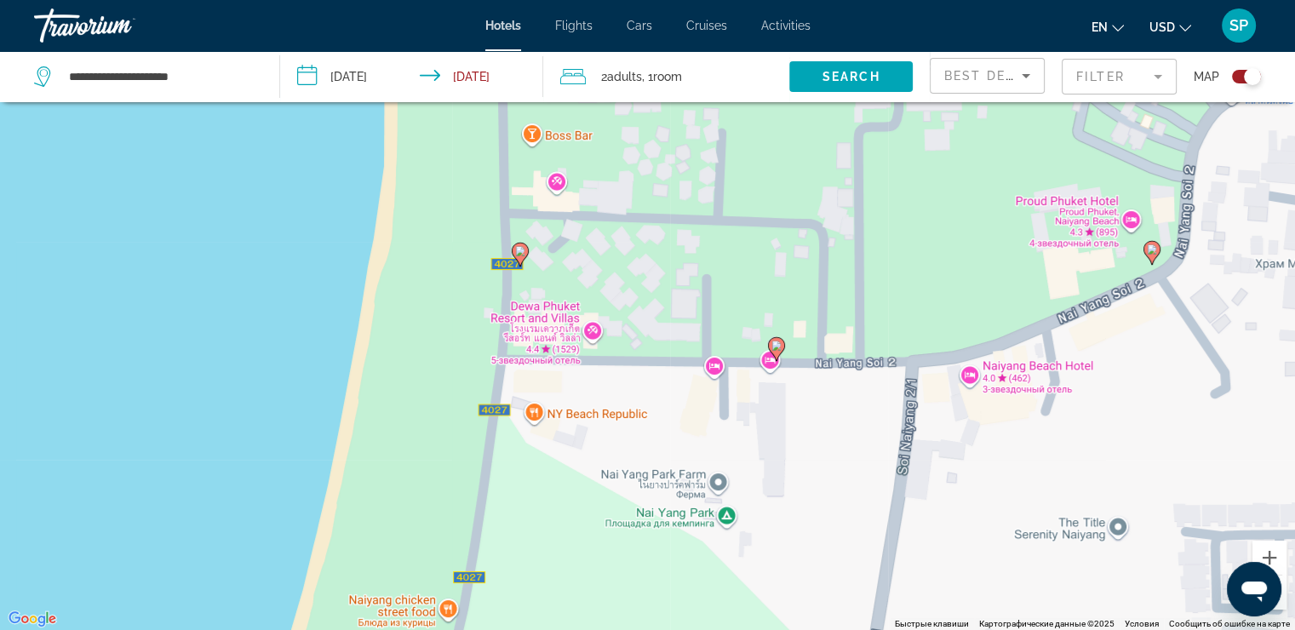
click at [777, 347] on image "Main content" at bounding box center [777, 346] width 10 height 10
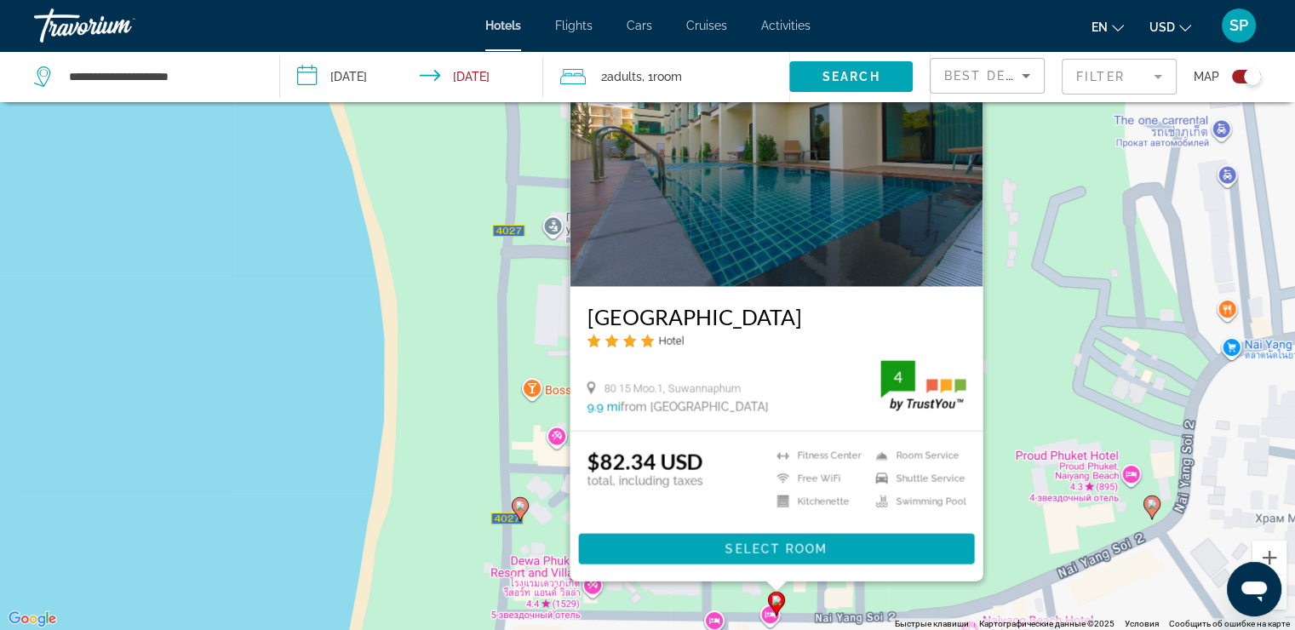
click at [1083, 345] on div "Чтобы активировать перетаскивание с помощью клавиатуры, нажмите Alt + Ввод. Пос…" at bounding box center [647, 315] width 1295 height 630
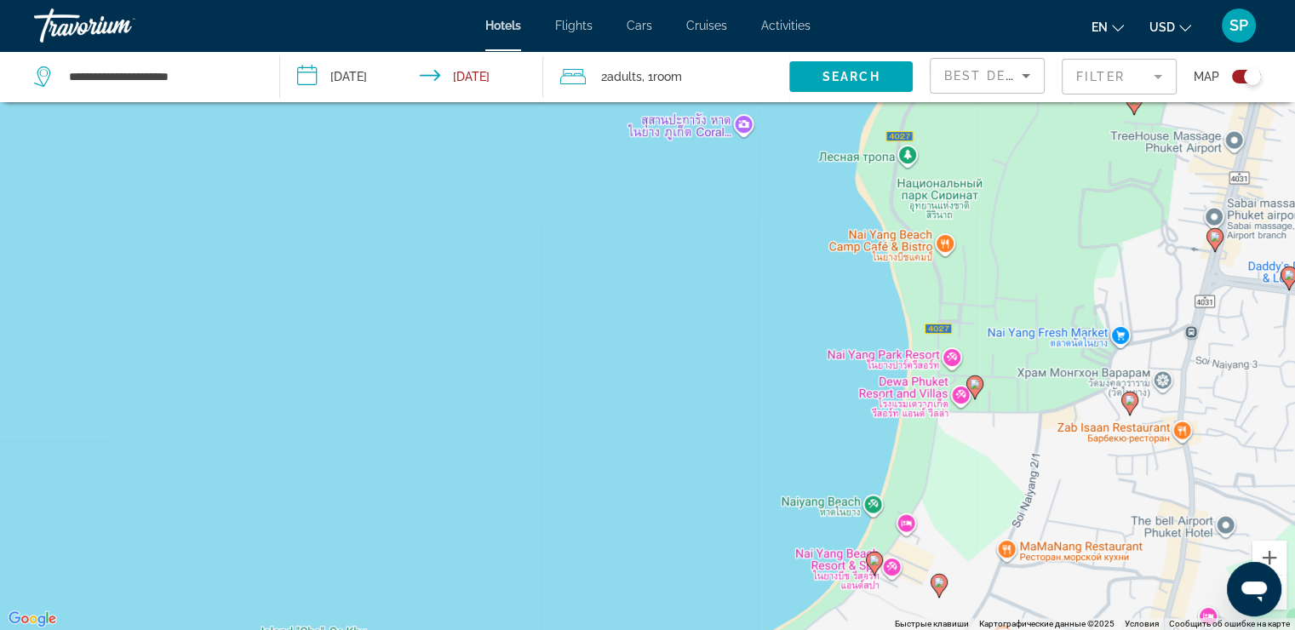
click at [871, 558] on image "Main content" at bounding box center [875, 560] width 10 height 10
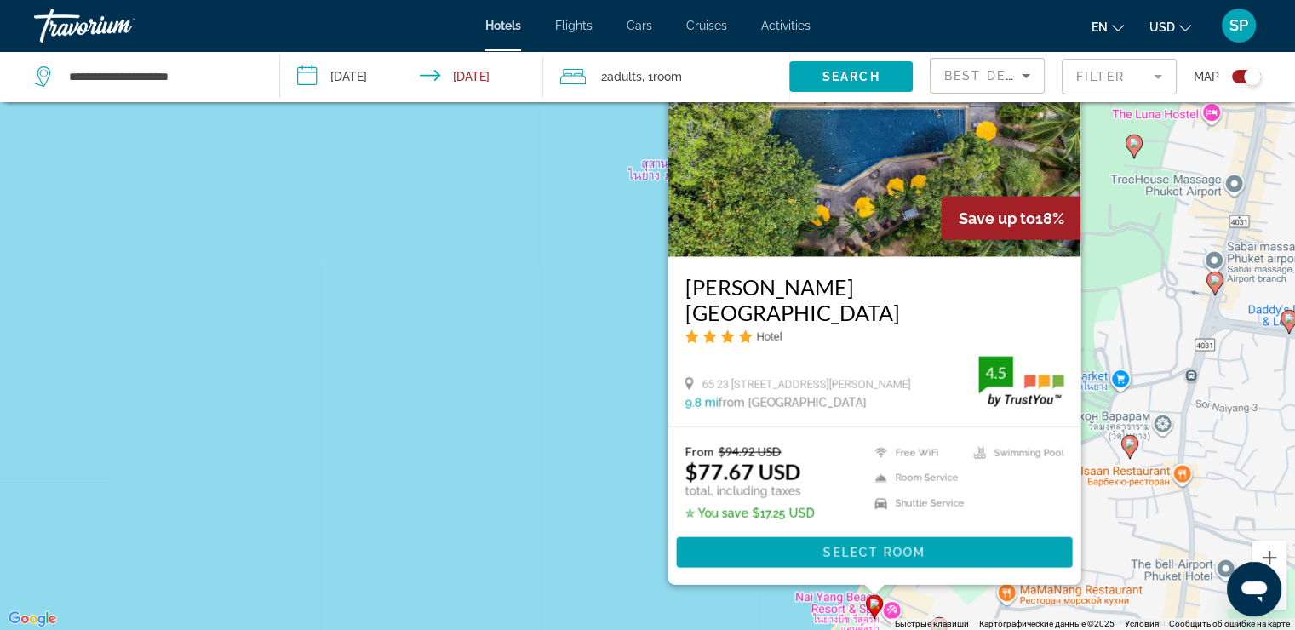
scroll to position [0, 0]
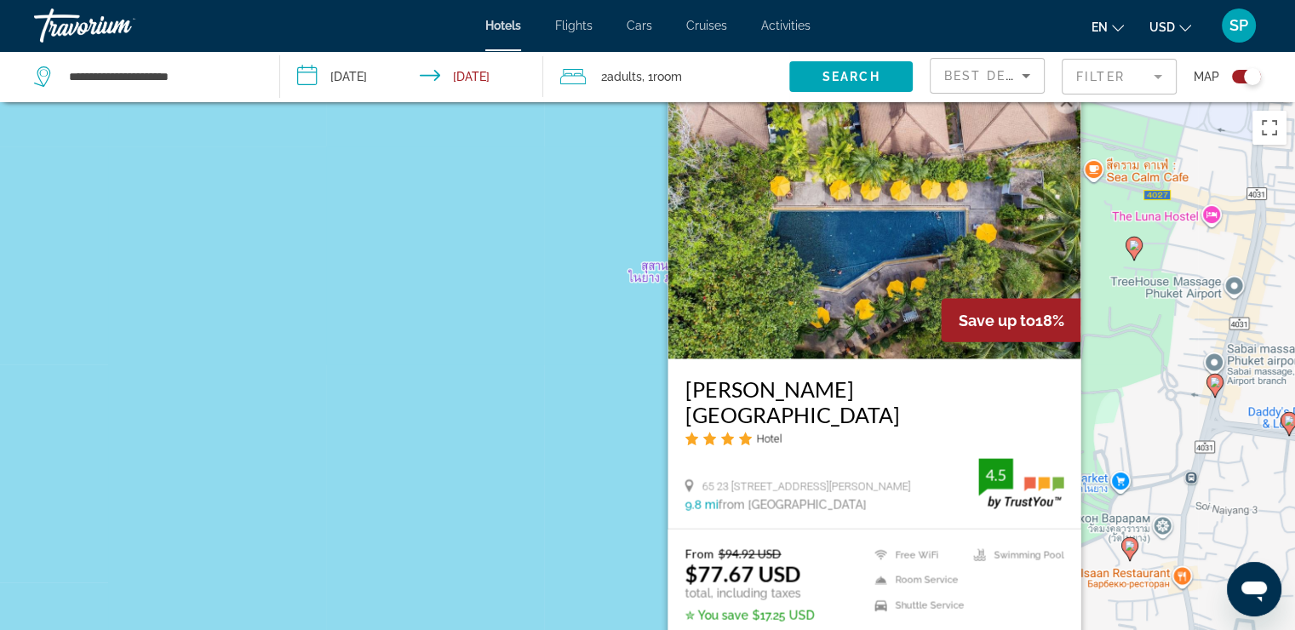
click at [1145, 347] on div "Чтобы активировать перетаскивание с помощью клавиатуры, нажмите Alt + Ввод. Пос…" at bounding box center [647, 417] width 1295 height 630
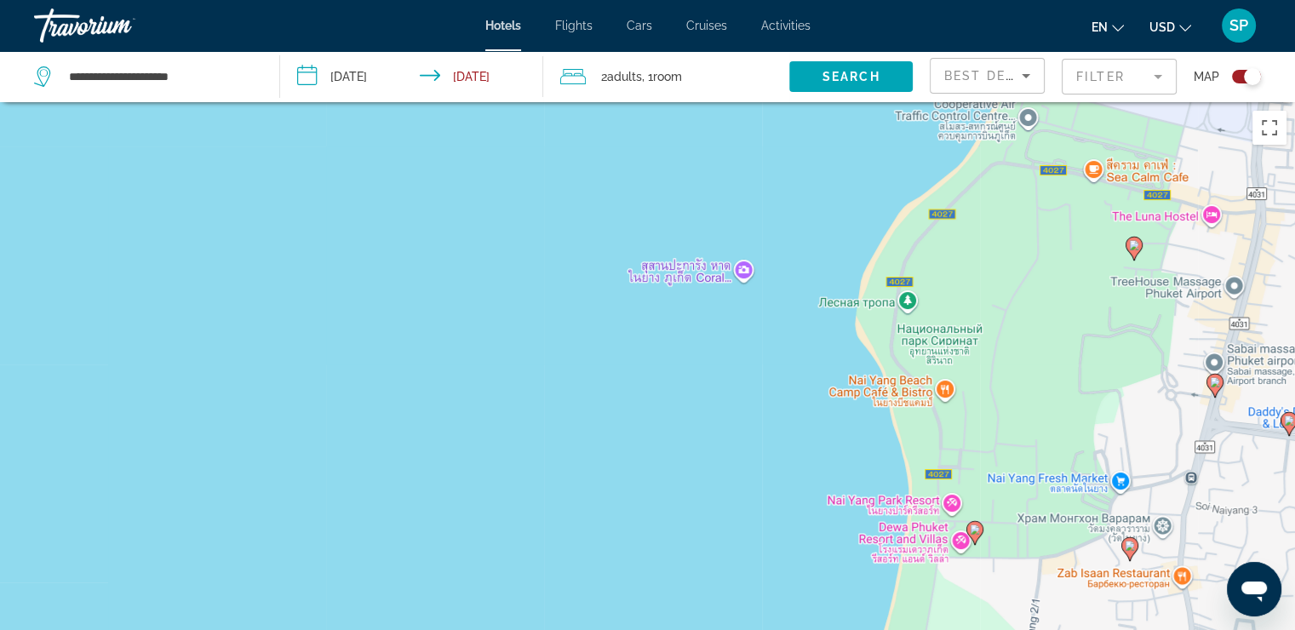
click at [1129, 244] on image "Main content" at bounding box center [1134, 245] width 10 height 10
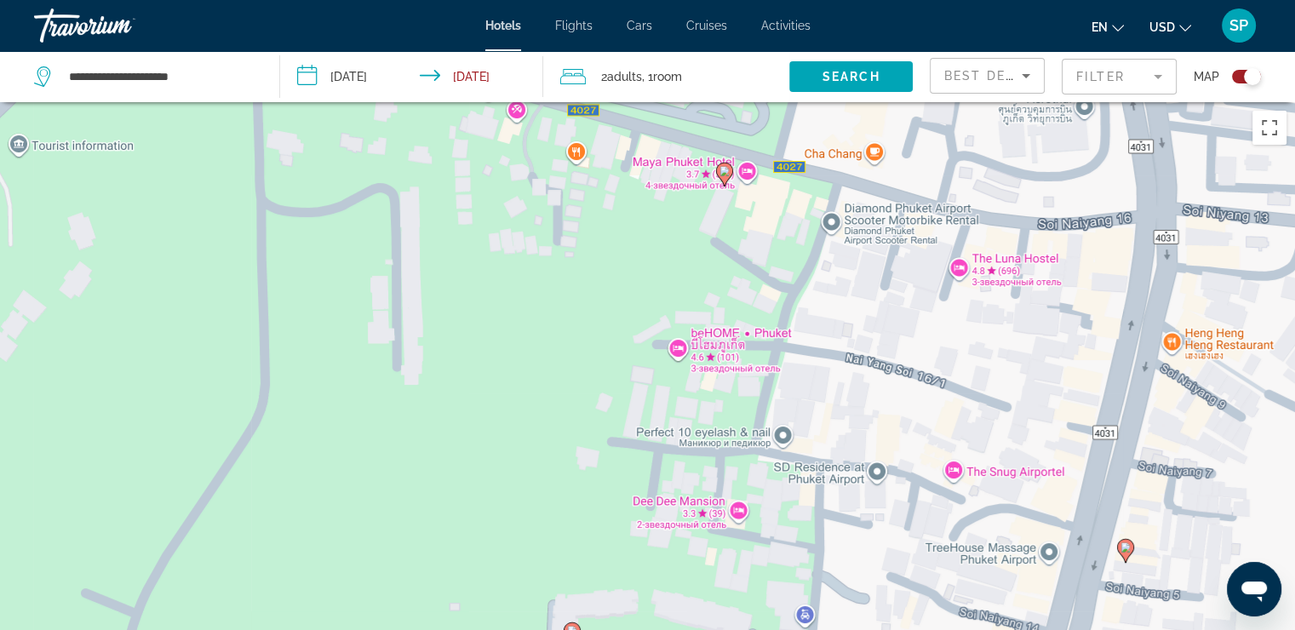
click at [529, 441] on div "Для навигации используйте клавиши со стрелками. Чтобы активировать перетаскиван…" at bounding box center [647, 417] width 1295 height 630
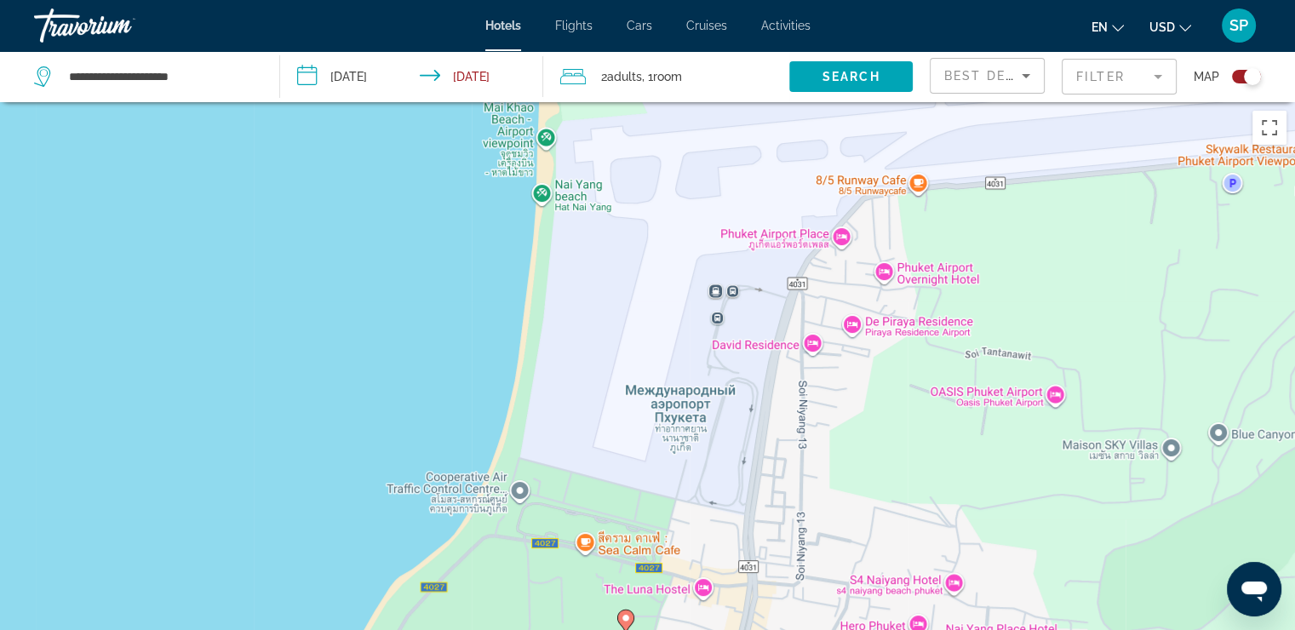
drag, startPoint x: 529, startPoint y: 441, endPoint x: 598, endPoint y: 652, distance: 222.2
click at [598, 629] on html "**********" at bounding box center [647, 315] width 1295 height 630
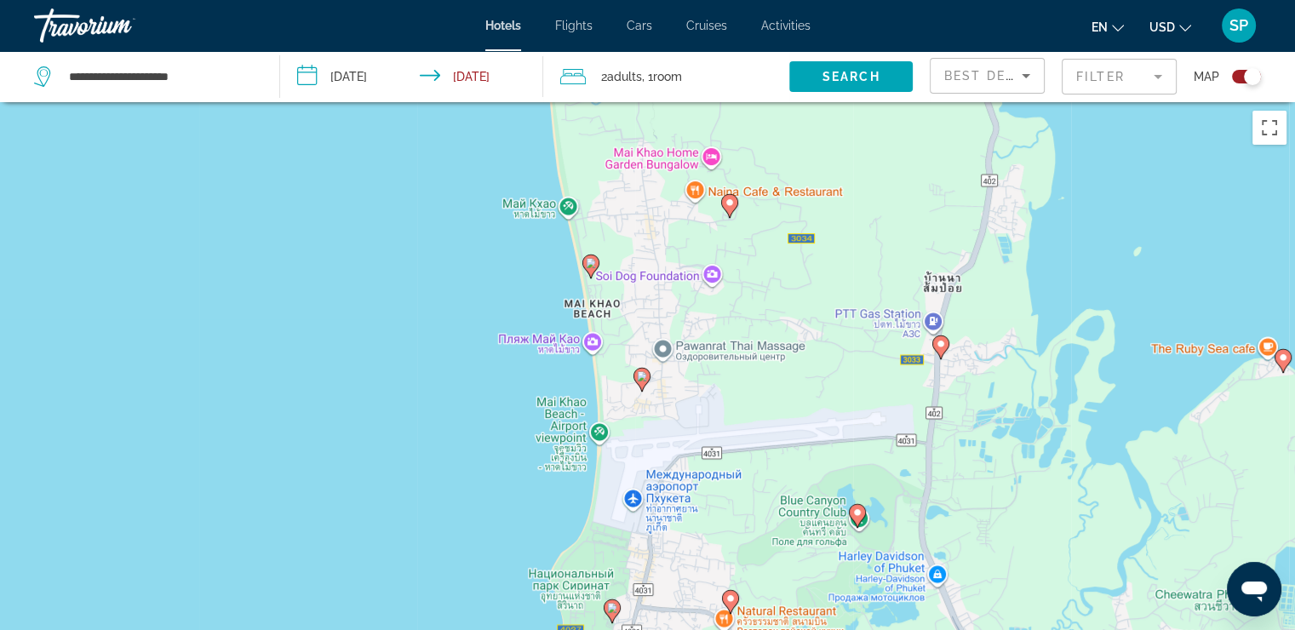
click at [646, 380] on image "Main content" at bounding box center [642, 376] width 10 height 10
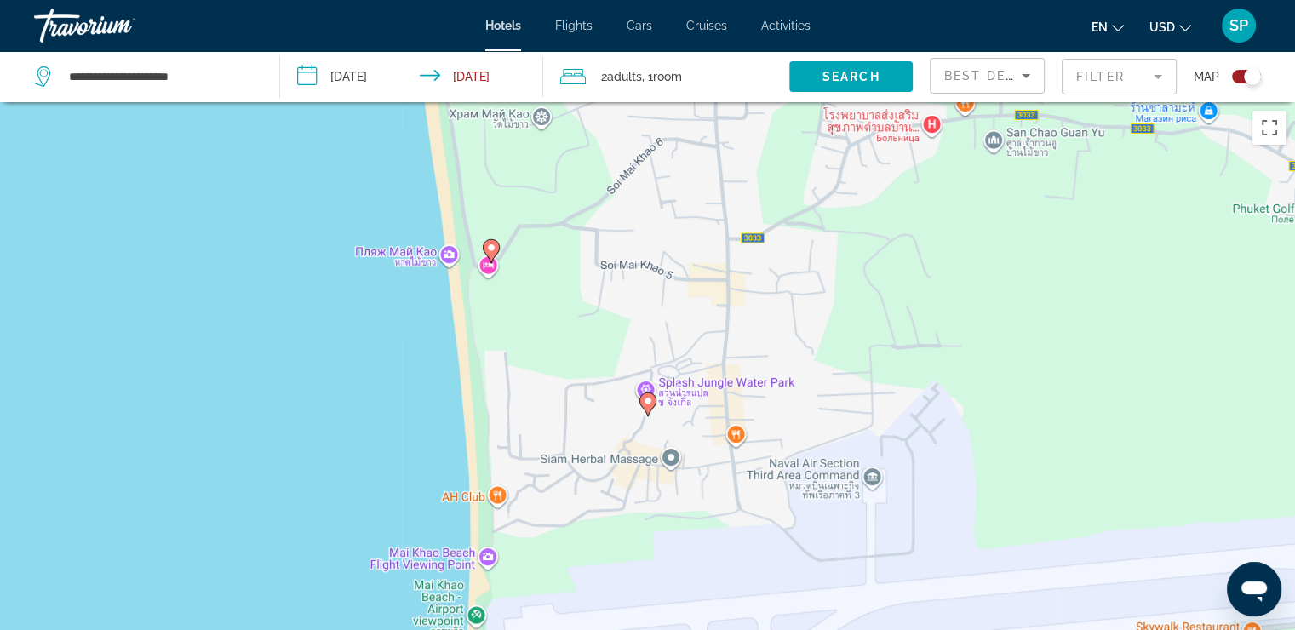
click at [646, 399] on image "Main content" at bounding box center [648, 401] width 10 height 10
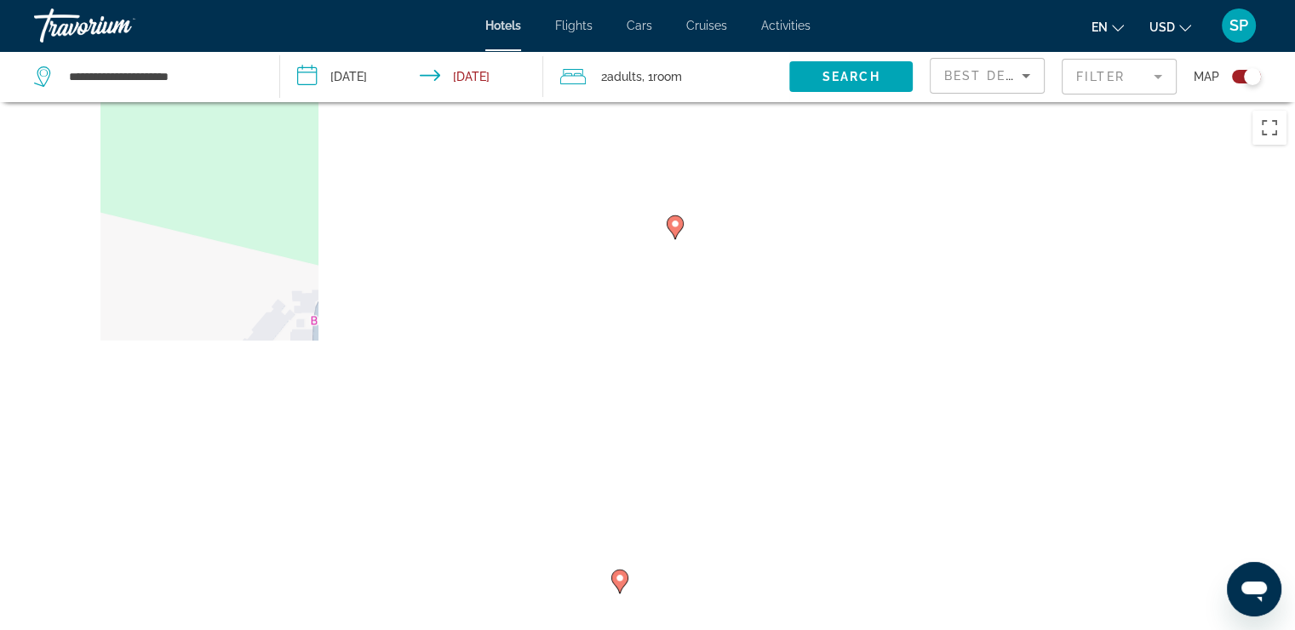
click at [674, 223] on image "Main content" at bounding box center [675, 224] width 10 height 10
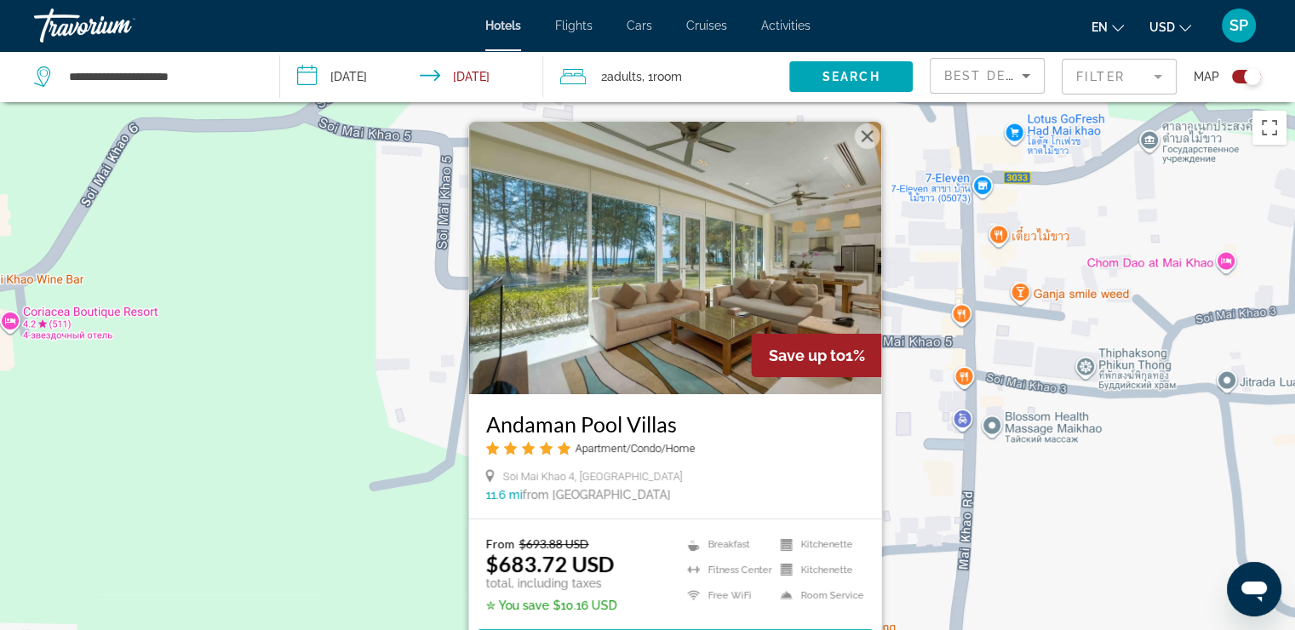
click at [1236, 75] on div "Toggle map" at bounding box center [1246, 77] width 29 height 14
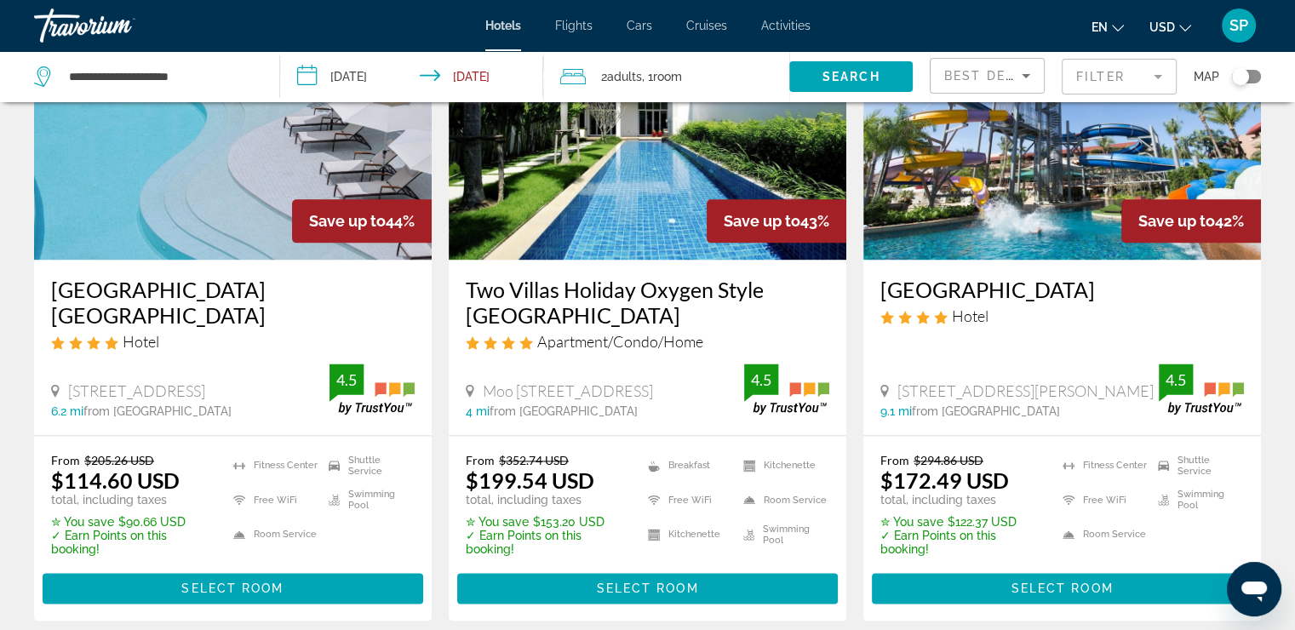
scroll to position [2190, 0]
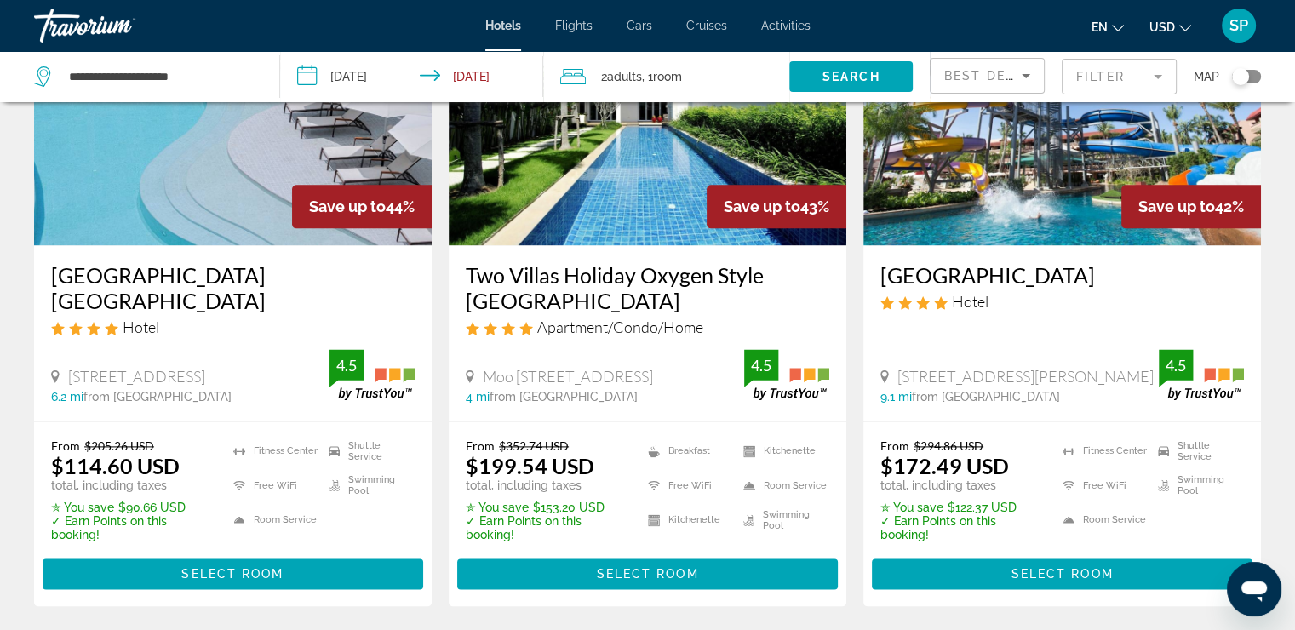
click at [252, 318] on div "Hotel" at bounding box center [233, 327] width 364 height 19
click at [163, 189] on img "Main content" at bounding box center [233, 109] width 398 height 273
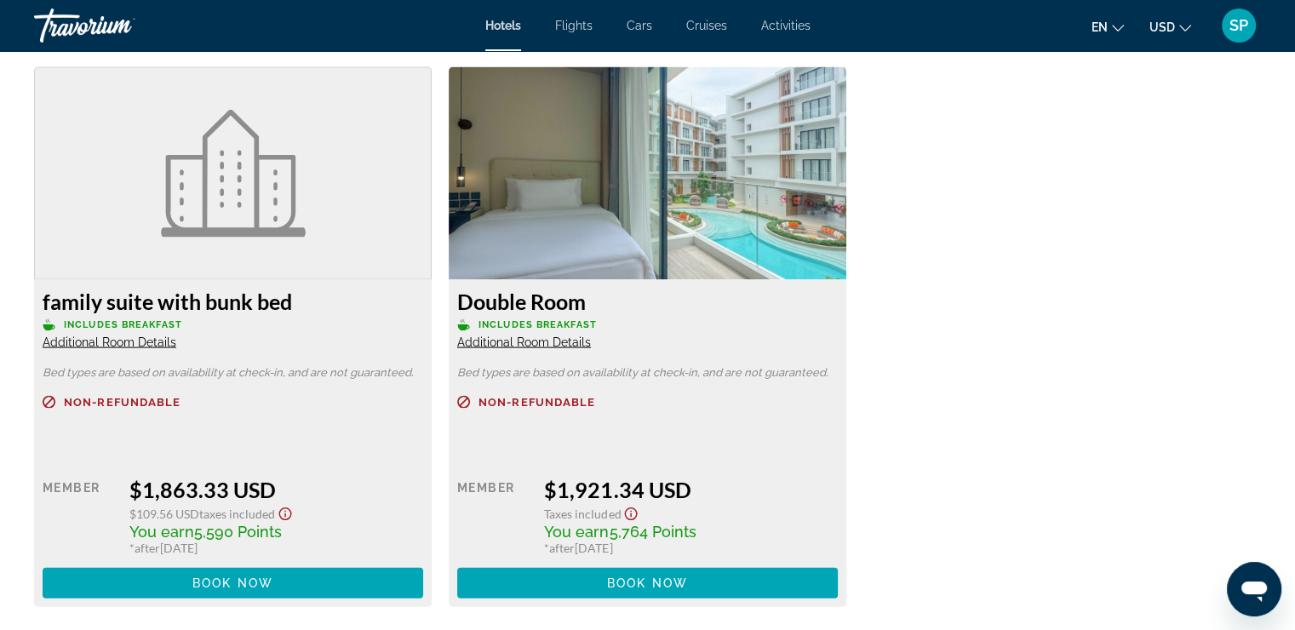
scroll to position [3519, 0]
